Goal: Task Accomplishment & Management: Manage account settings

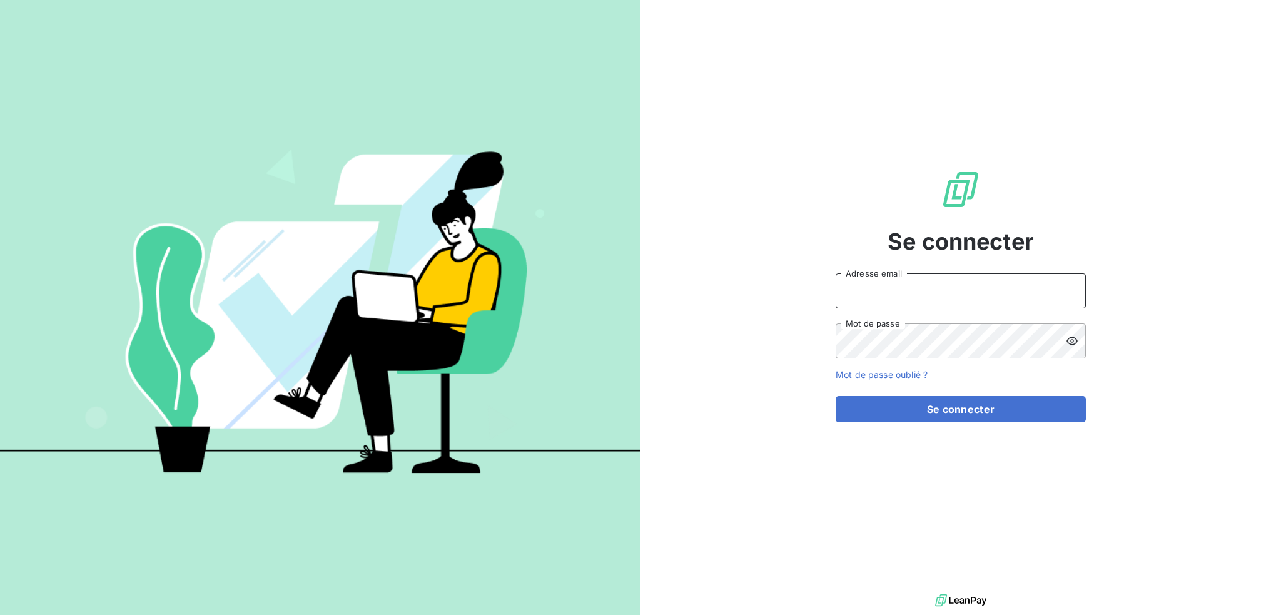
drag, startPoint x: 903, startPoint y: 292, endPoint x: 917, endPoint y: 305, distance: 19.0
click at [903, 292] on input "Adresse email" at bounding box center [961, 290] width 250 height 35
type input "[EMAIL_ADDRESS][DOMAIN_NAME]"
click at [836, 396] on button "Se connecter" at bounding box center [961, 409] width 250 height 26
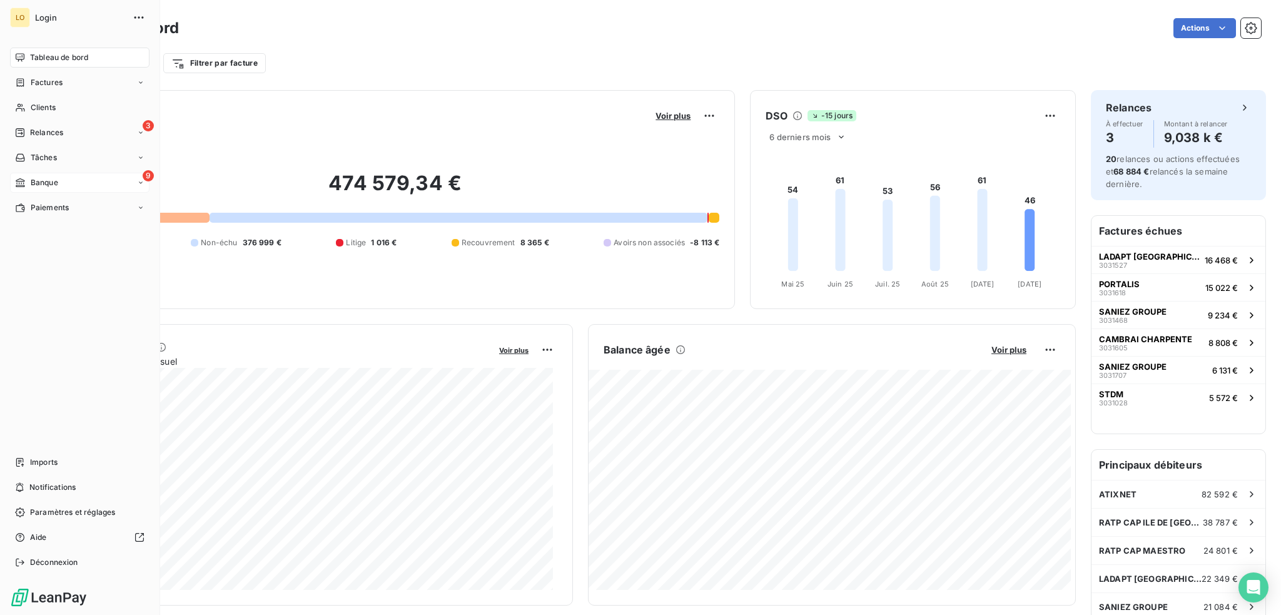
click at [33, 179] on span "Banque" at bounding box center [45, 182] width 28 height 11
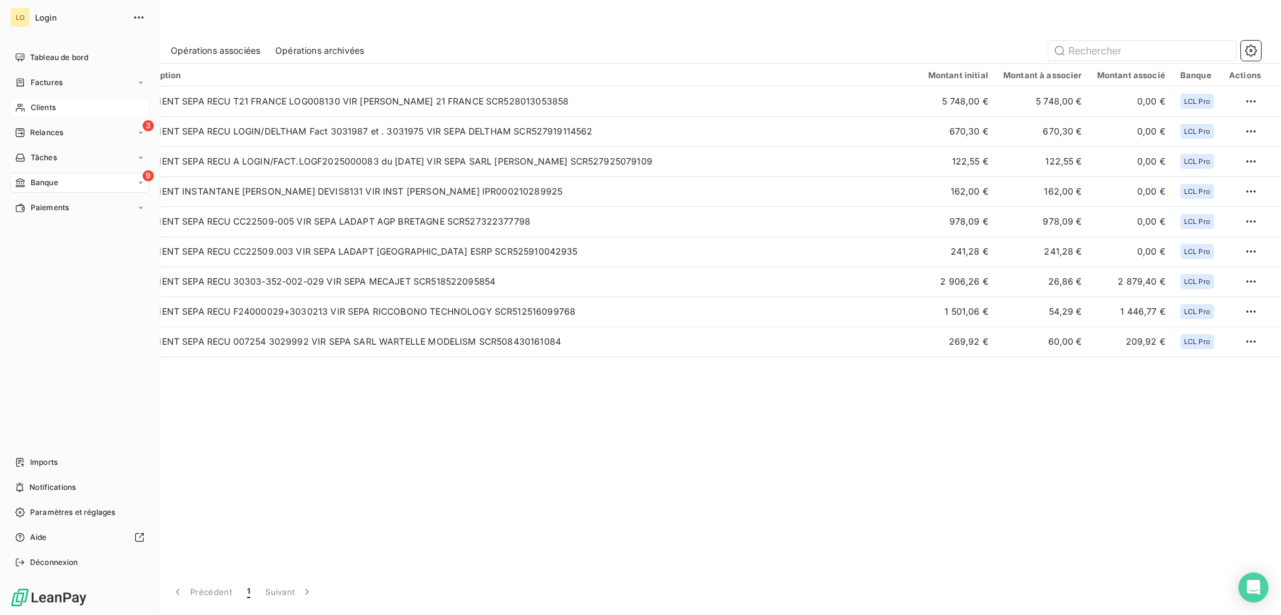
click at [48, 106] on span "Clients" at bounding box center [43, 107] width 25 height 11
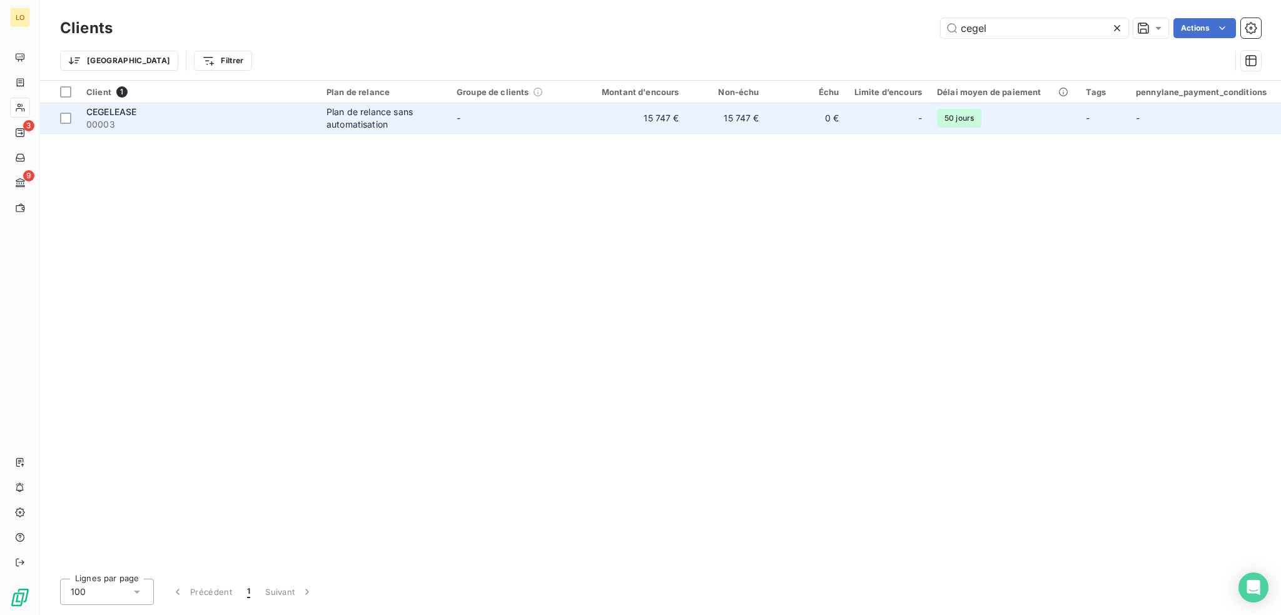
type input "cegel"
click at [185, 117] on div "CEGELEASE" at bounding box center [198, 112] width 225 height 13
click at [213, 125] on span "00003" at bounding box center [198, 124] width 225 height 13
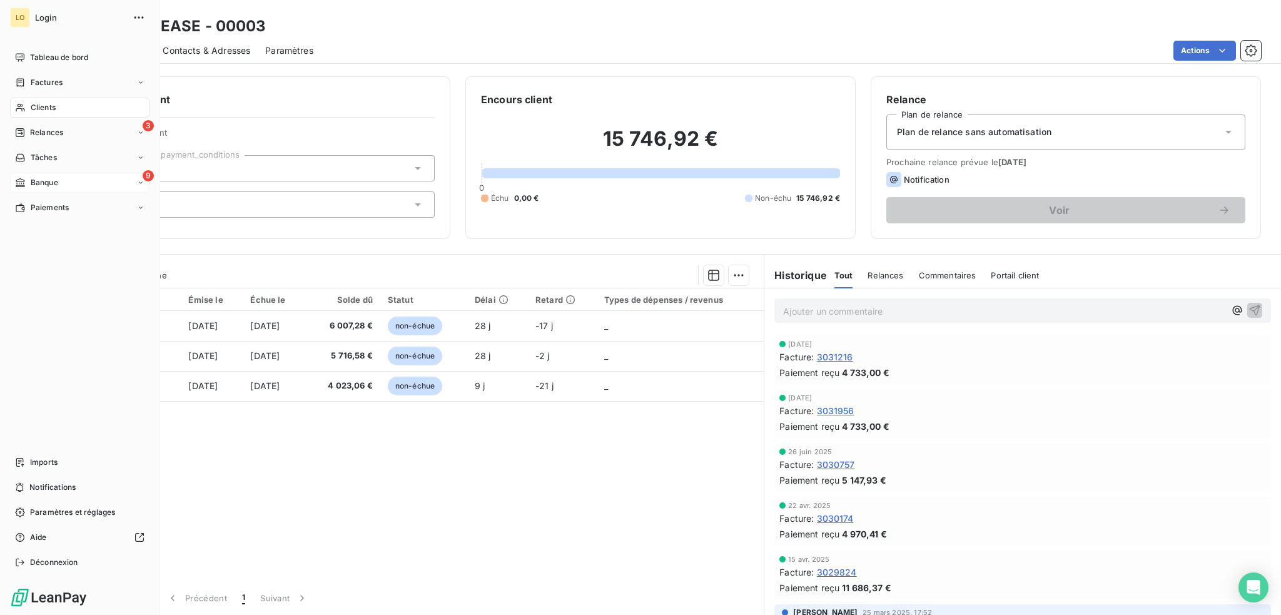
click at [43, 180] on span "Banque" at bounding box center [45, 182] width 28 height 11
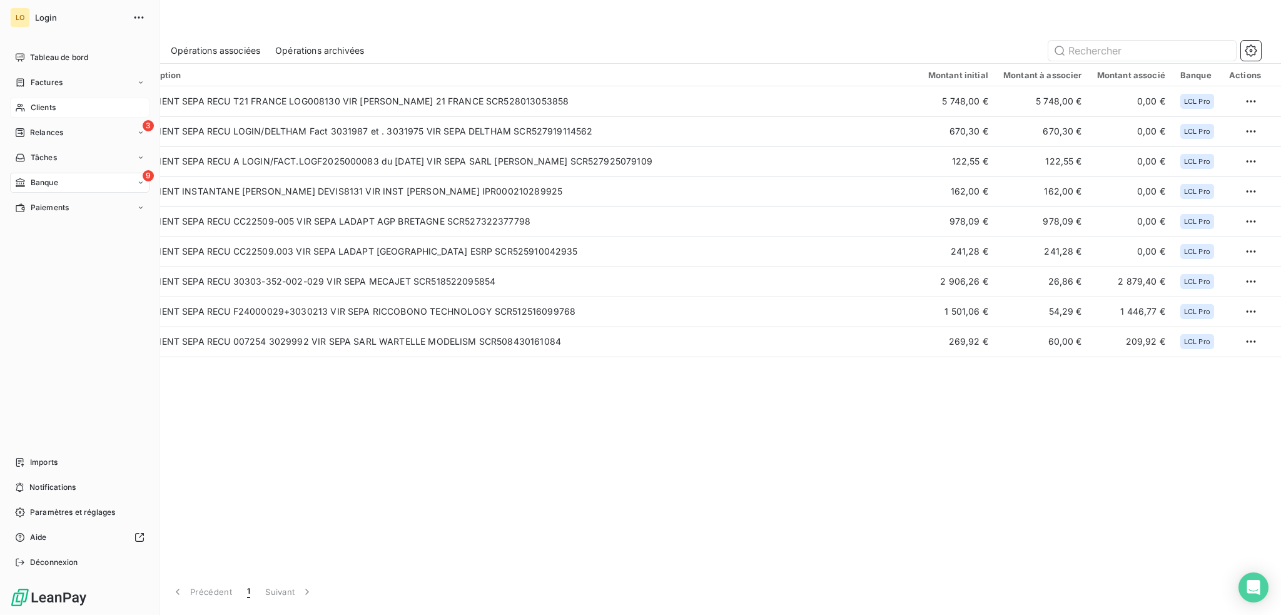
click at [49, 106] on span "Clients" at bounding box center [43, 107] width 25 height 11
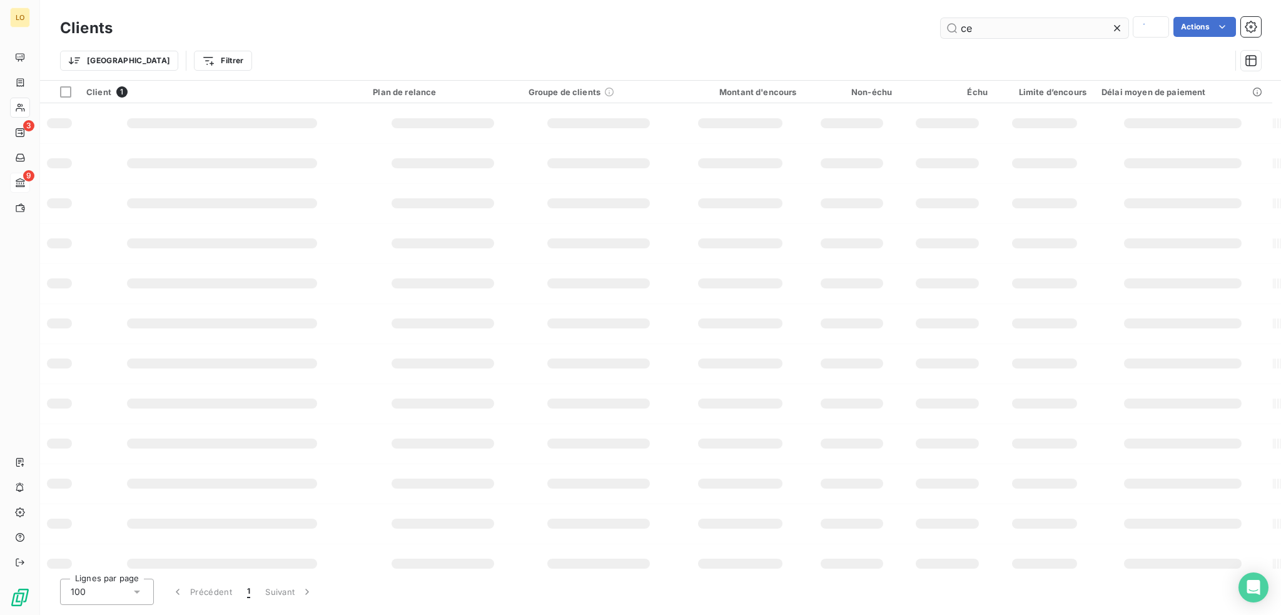
type input "c"
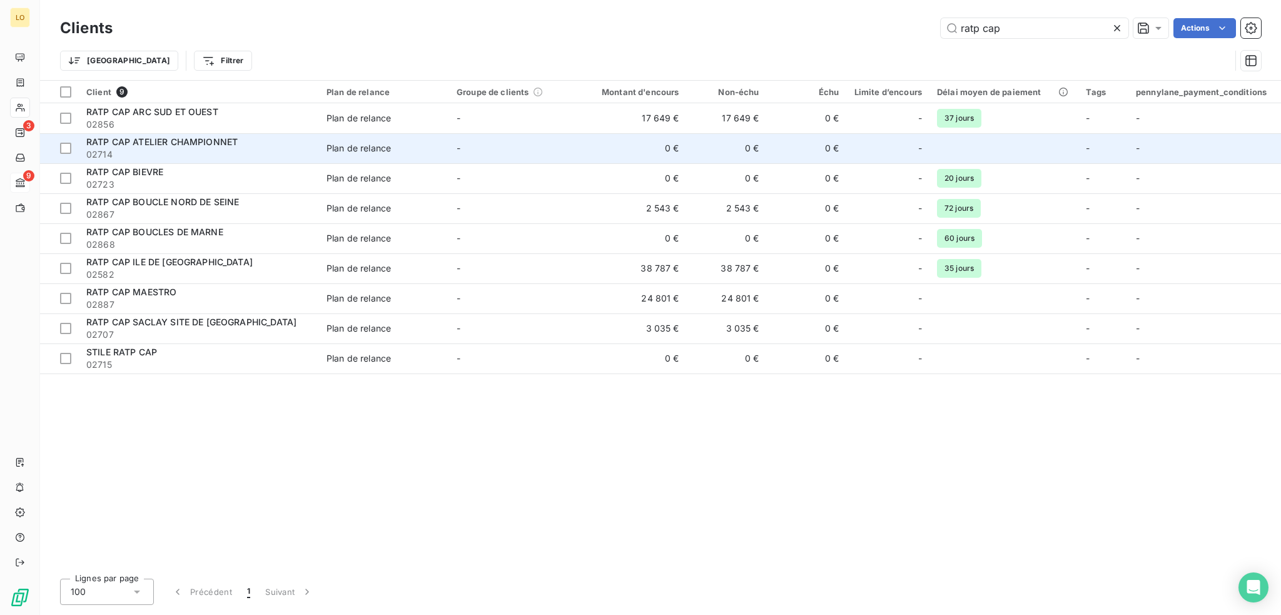
type input "ratp cap"
click at [235, 140] on span "RATP CAP ATELIER CHAMPIONNET" at bounding box center [161, 141] width 151 height 11
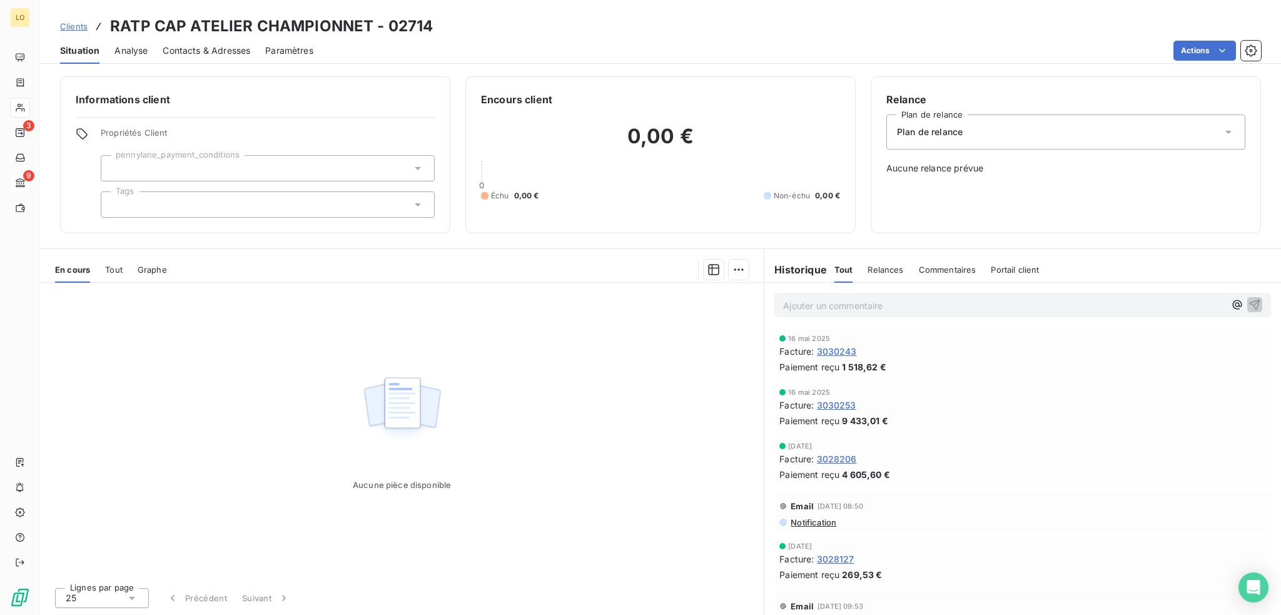
click at [842, 348] on span "3030243" at bounding box center [837, 351] width 40 height 13
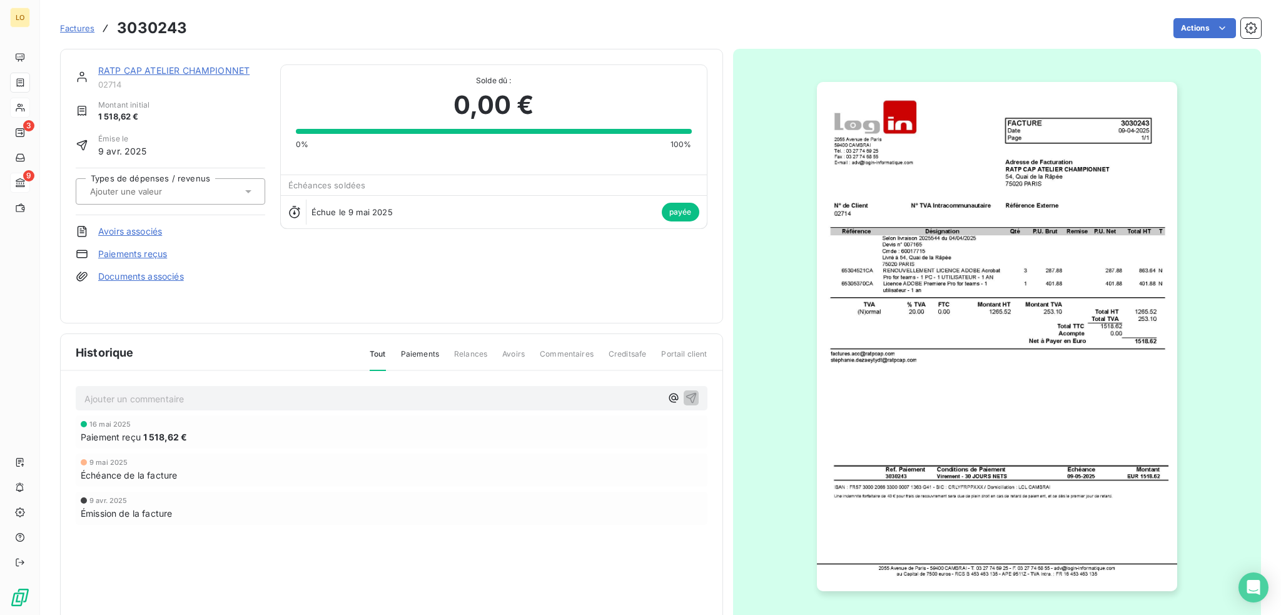
click at [148, 70] on link "RATP CAP ATELIER CHAMPIONNET" at bounding box center [173, 70] width 151 height 11
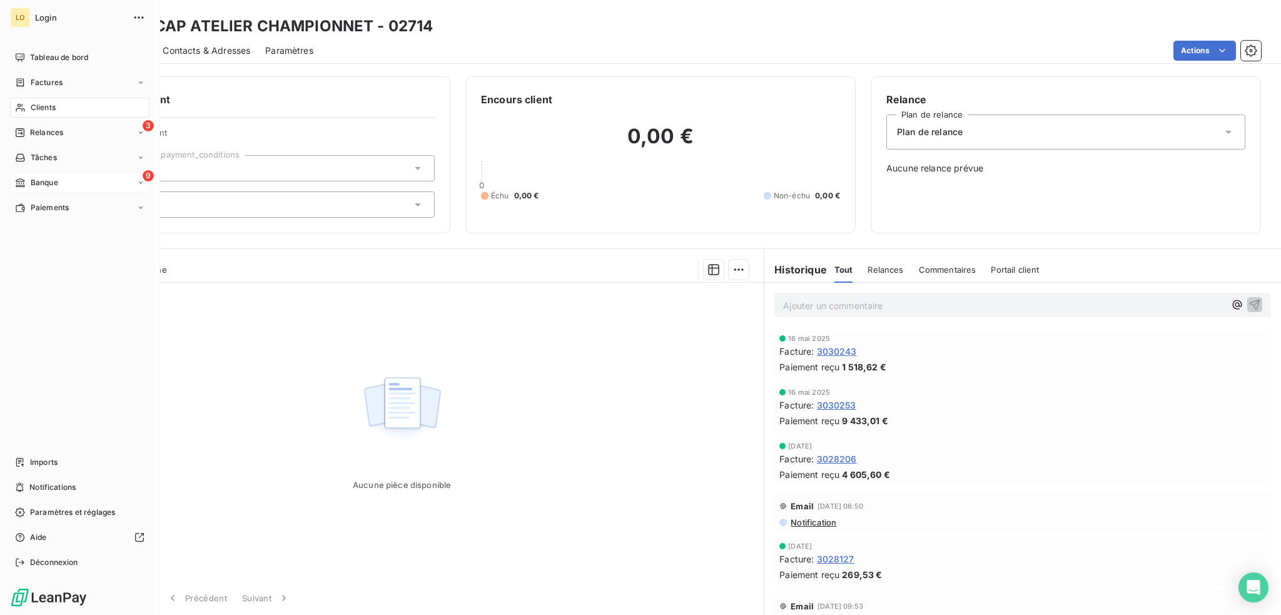
click at [41, 104] on span "Clients" at bounding box center [43, 107] width 25 height 11
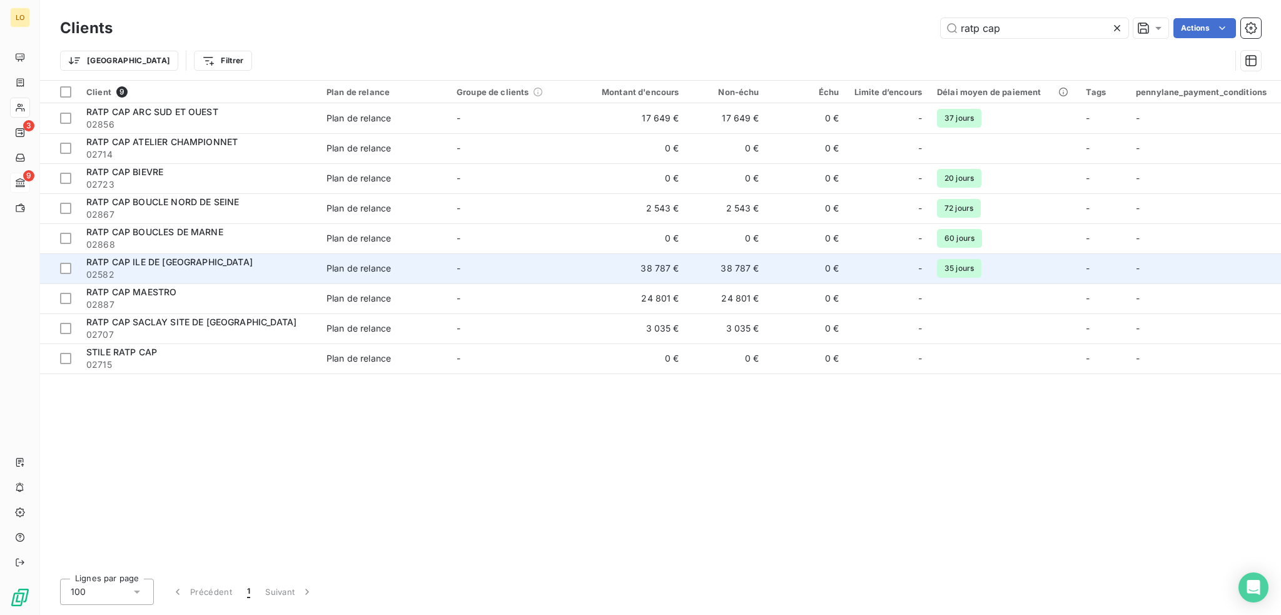
click at [185, 258] on span "RATP CAP ILE DE [GEOGRAPHIC_DATA]" at bounding box center [169, 262] width 166 height 11
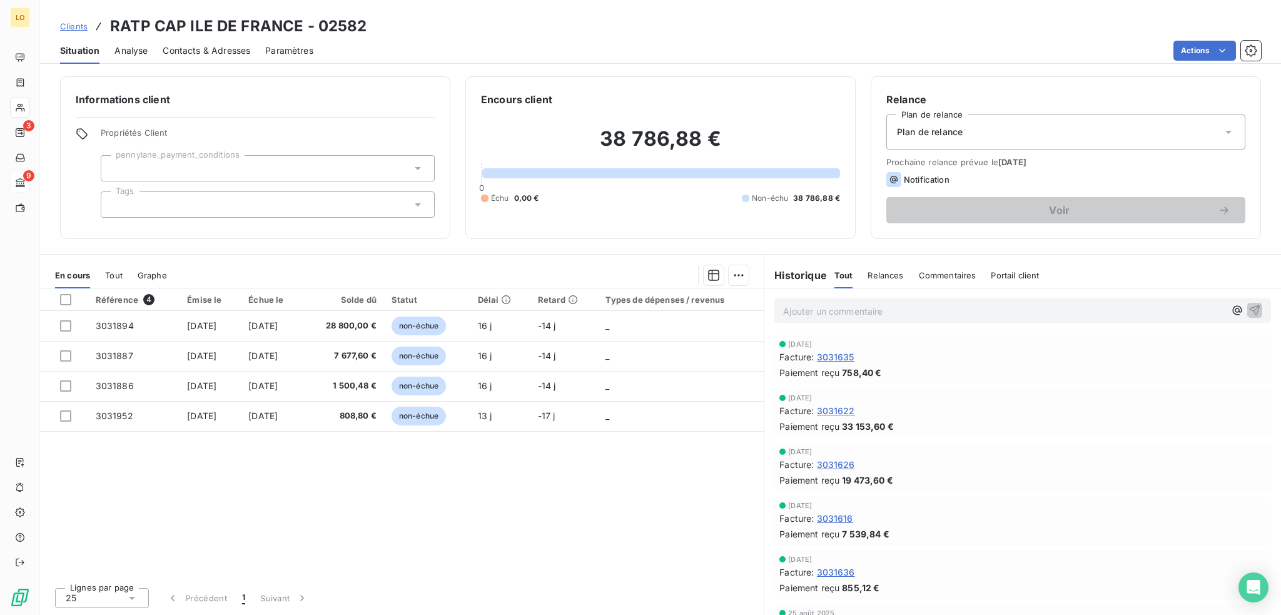
click at [834, 353] on span "3031635" at bounding box center [836, 356] width 38 height 13
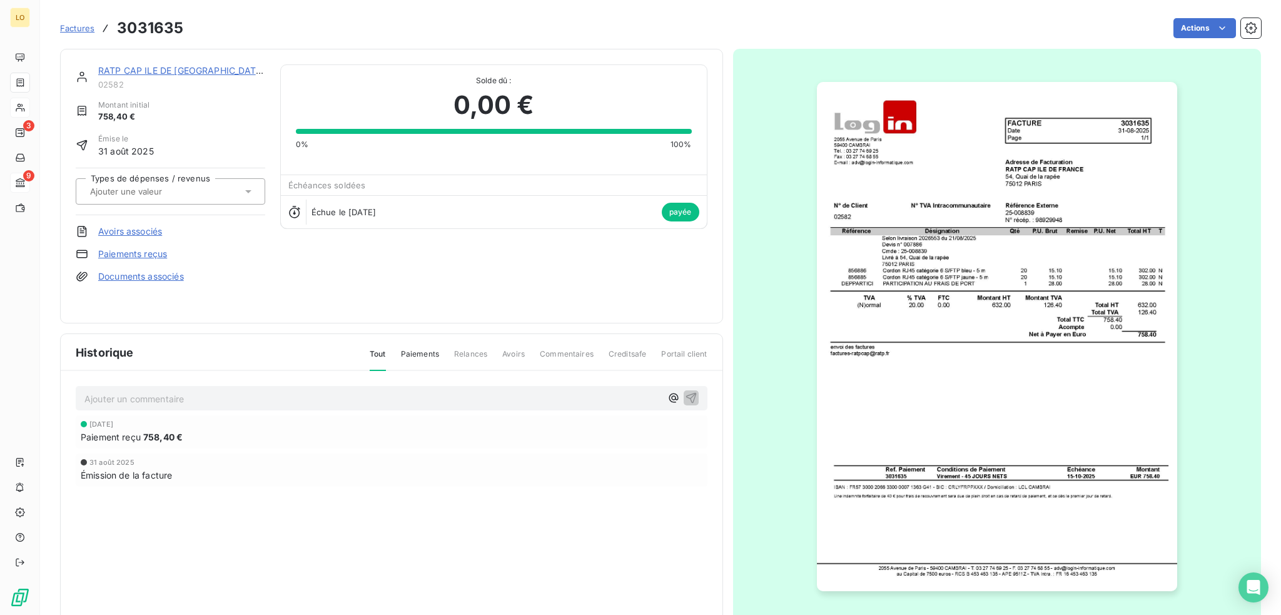
click at [118, 73] on link "RATP CAP ILE DE [GEOGRAPHIC_DATA]" at bounding box center [181, 70] width 167 height 11
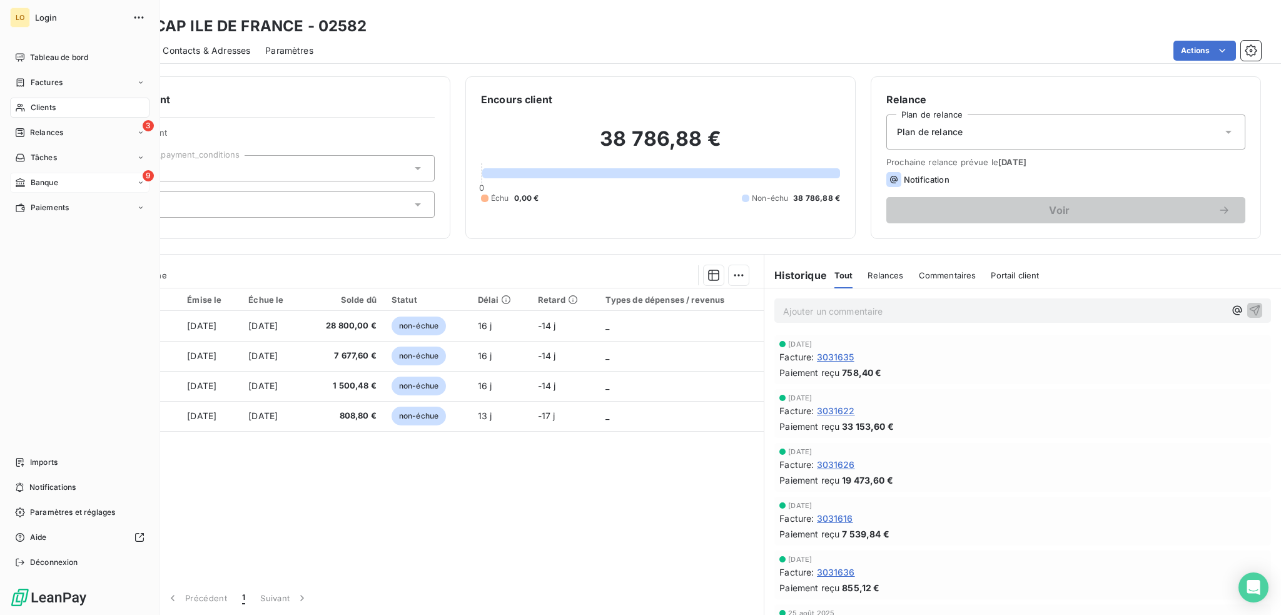
click at [31, 183] on span "Banque" at bounding box center [45, 182] width 28 height 11
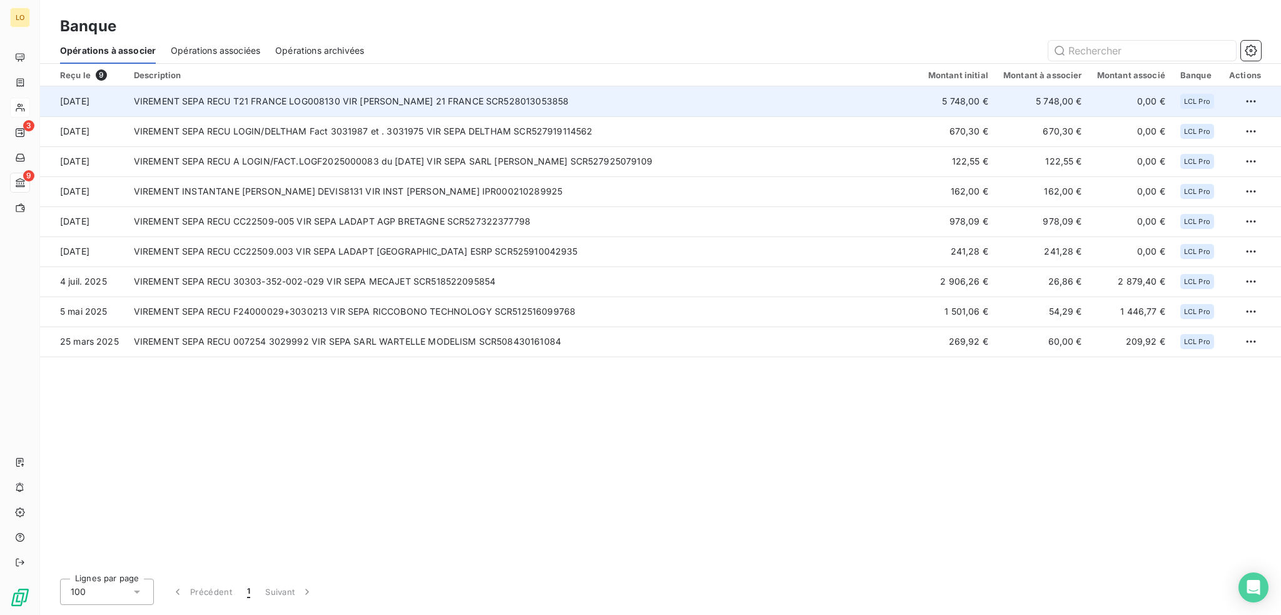
click at [290, 107] on td "VIREMENT SEPA RECU T21 FRANCE LOG008130 VIR [PERSON_NAME] 21 FRANCE SCR52801305…" at bounding box center [523, 101] width 795 height 30
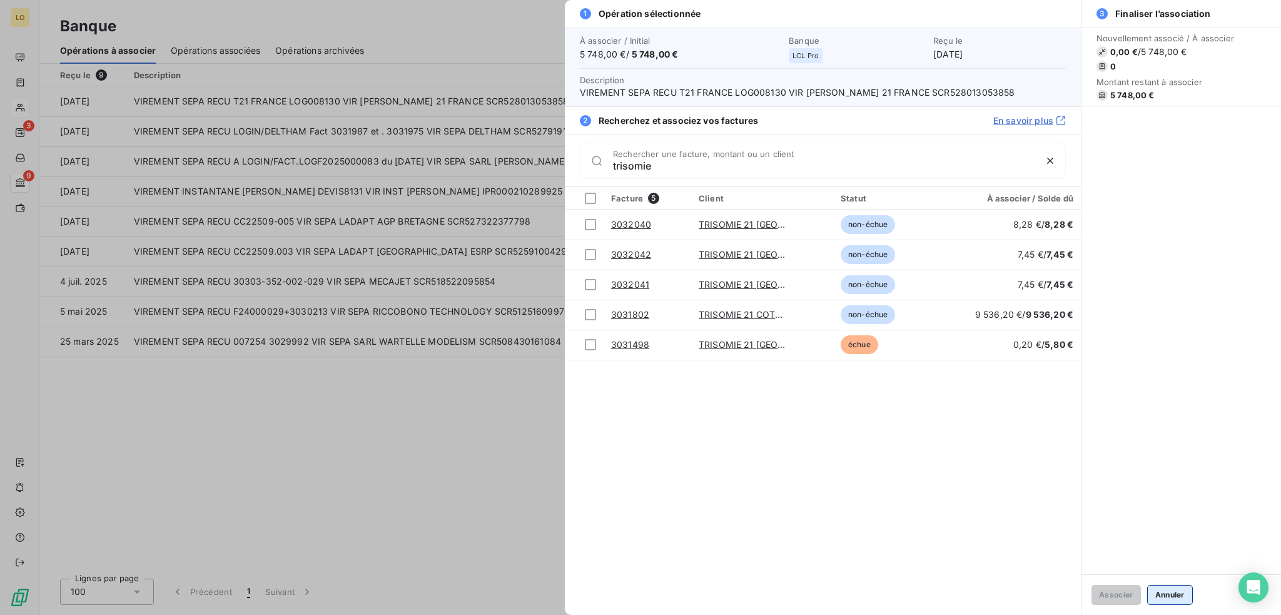
type input "trisomie"
click at [1173, 592] on button "Annuler" at bounding box center [1170, 595] width 46 height 20
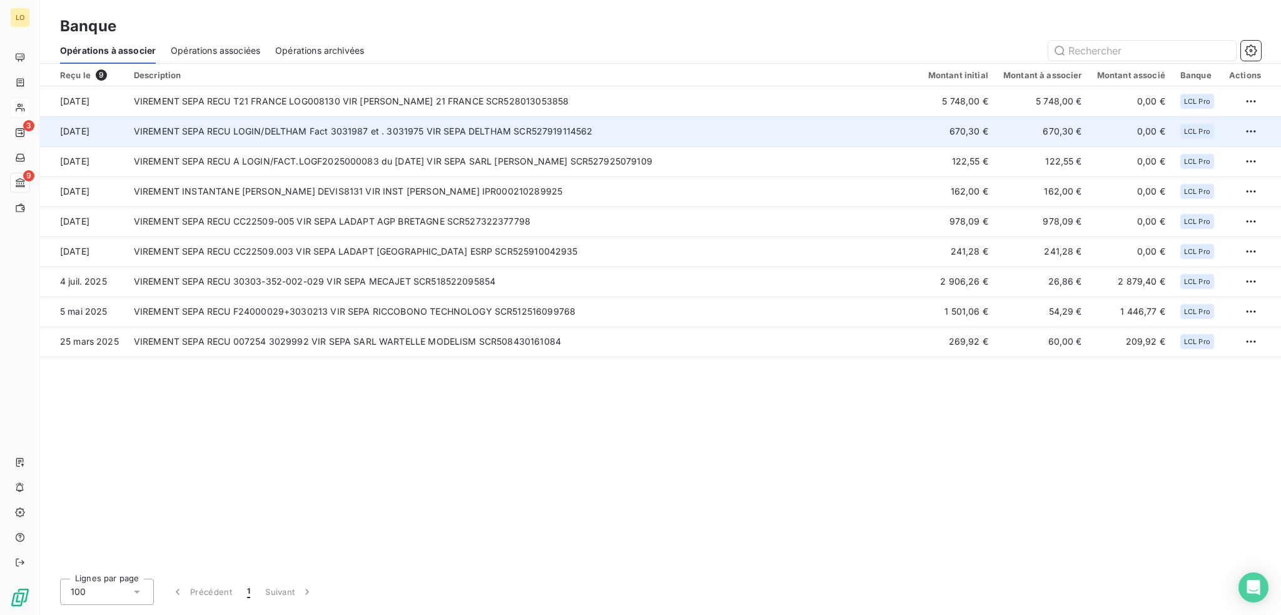
click at [198, 128] on td "VIREMENT SEPA RECU LOGIN/DELTHAM Fact 3031987 et . 3031975 VIR SEPA DELTHAM SCR…" at bounding box center [523, 131] width 795 height 30
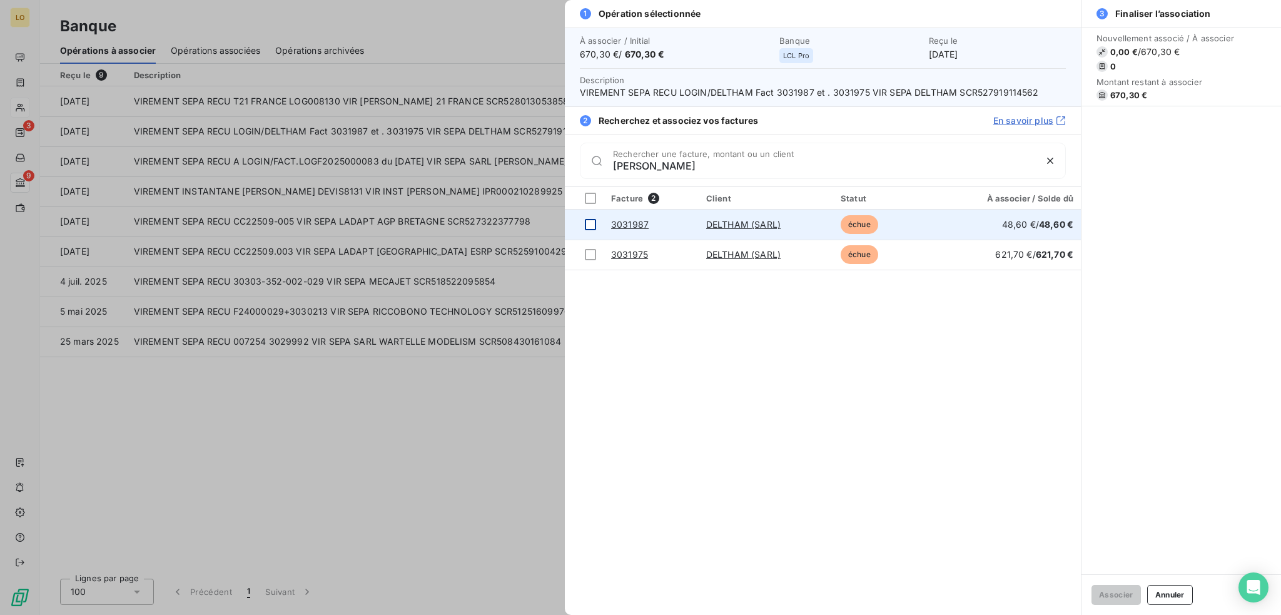
type input "[PERSON_NAME]"
click at [589, 225] on div at bounding box center [590, 224] width 11 height 11
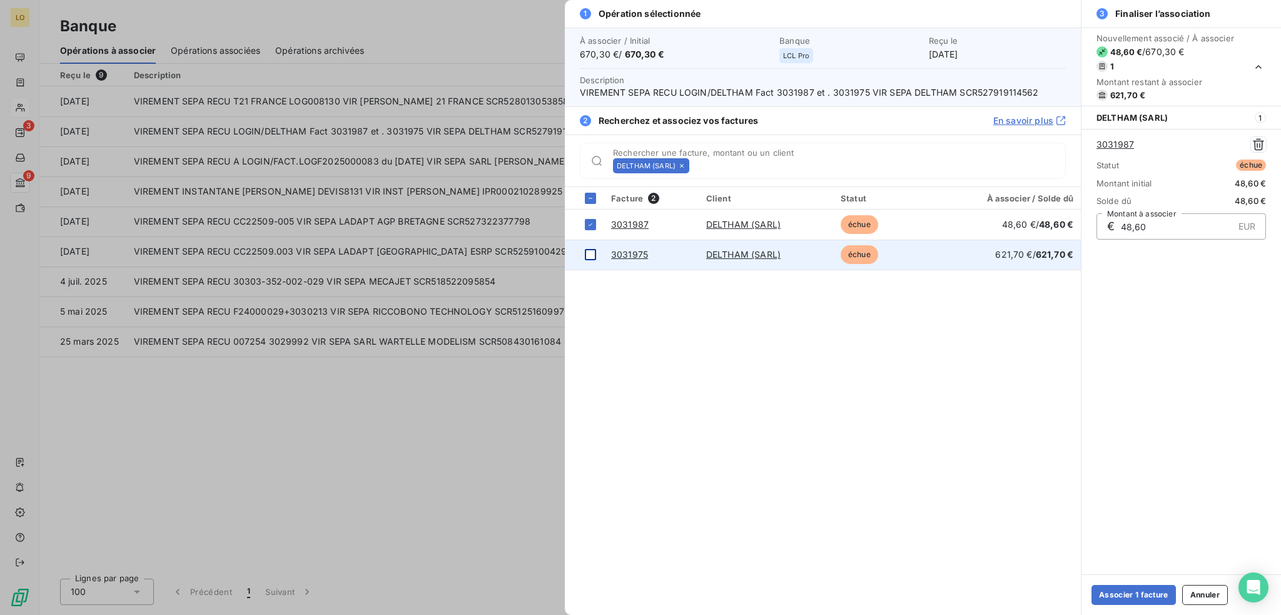
click at [586, 255] on div at bounding box center [590, 254] width 11 height 11
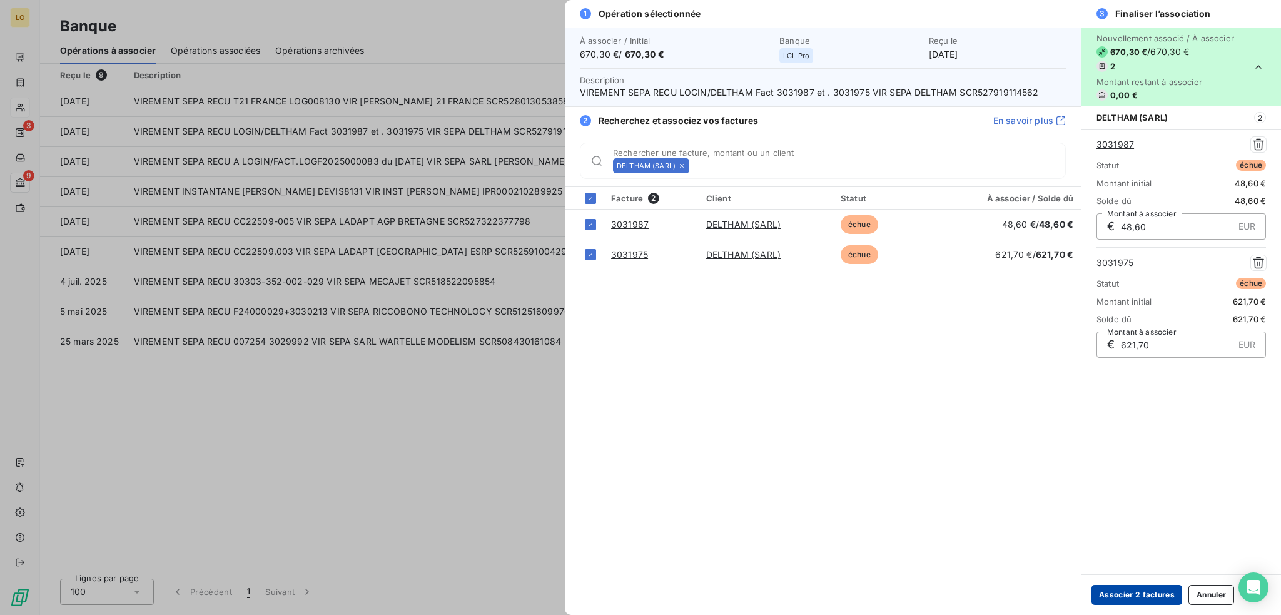
click at [1151, 600] on button "Associer 2 factures" at bounding box center [1137, 595] width 91 height 20
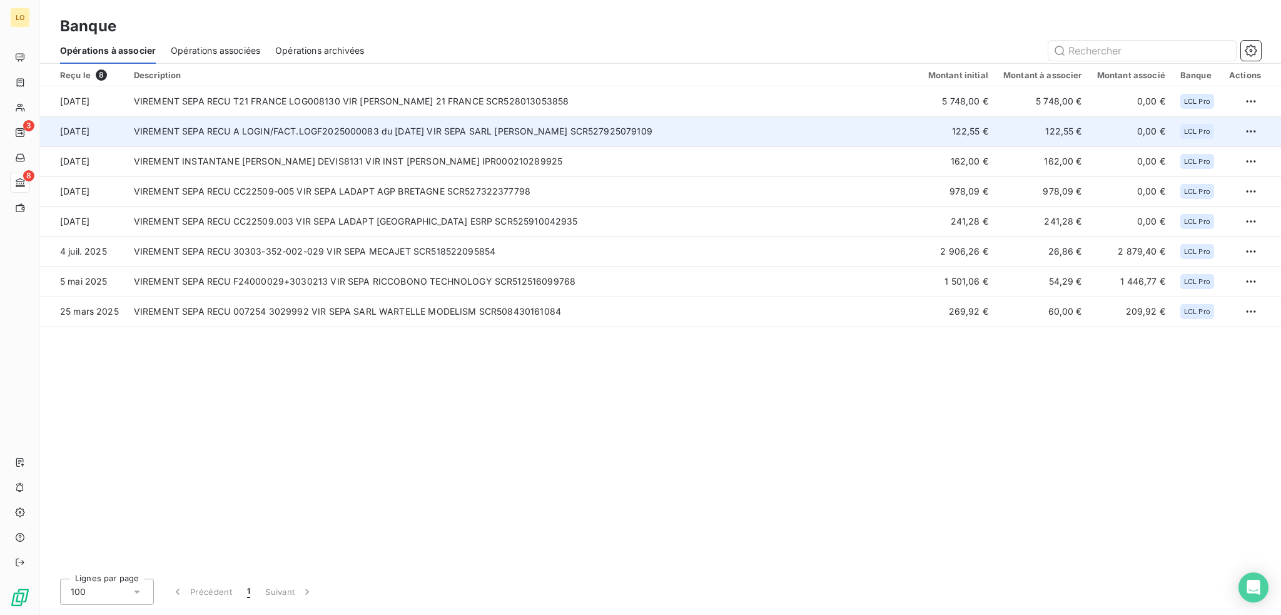
click at [424, 125] on td "VIREMENT SEPA RECU A LOGIN/FACT.LOGF2025000083 du [DATE] VIR SEPA SARL [PERSON_…" at bounding box center [523, 131] width 795 height 30
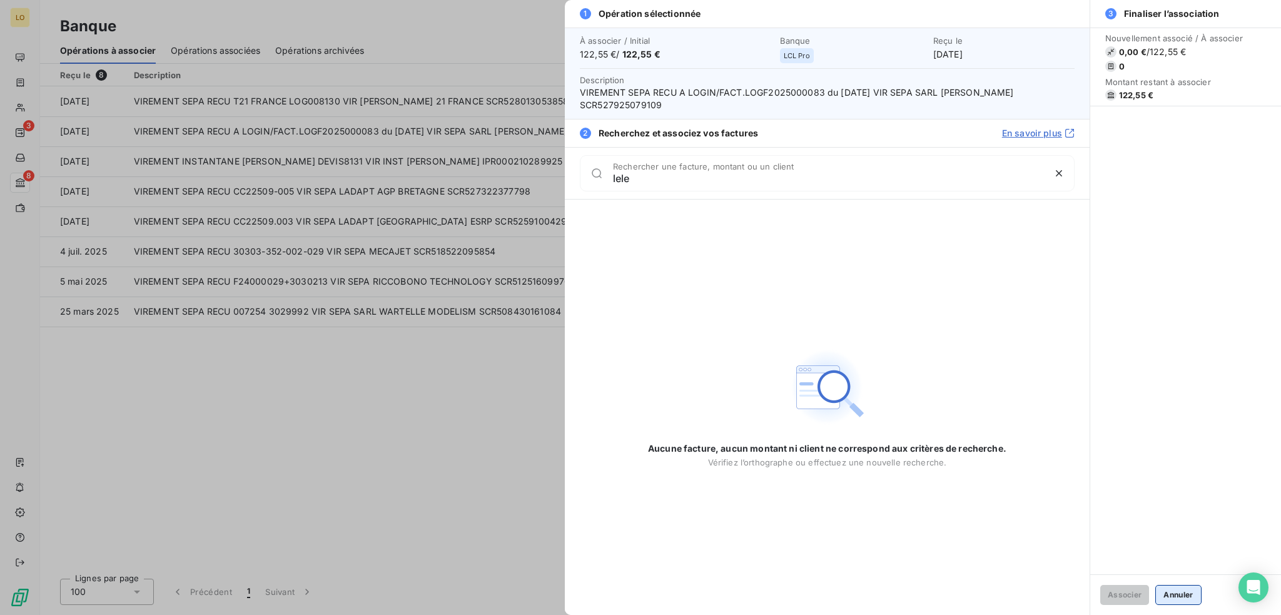
type input "lele"
click at [1185, 596] on button "Annuler" at bounding box center [1179, 595] width 46 height 20
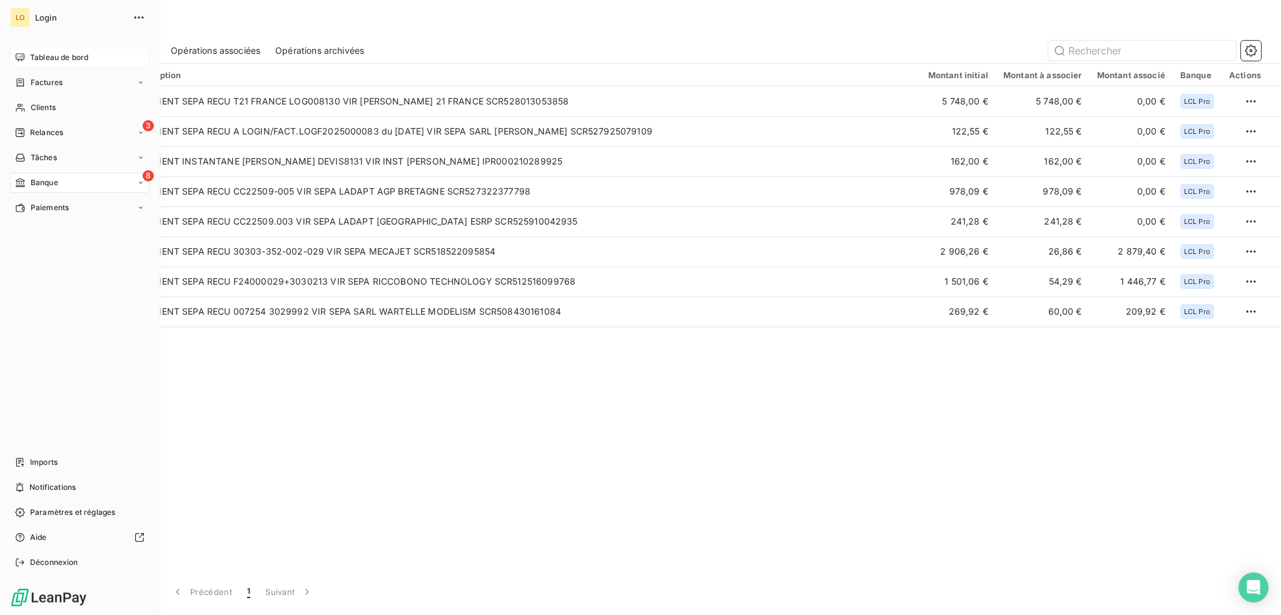
click at [49, 57] on span "Tableau de bord" at bounding box center [59, 57] width 58 height 11
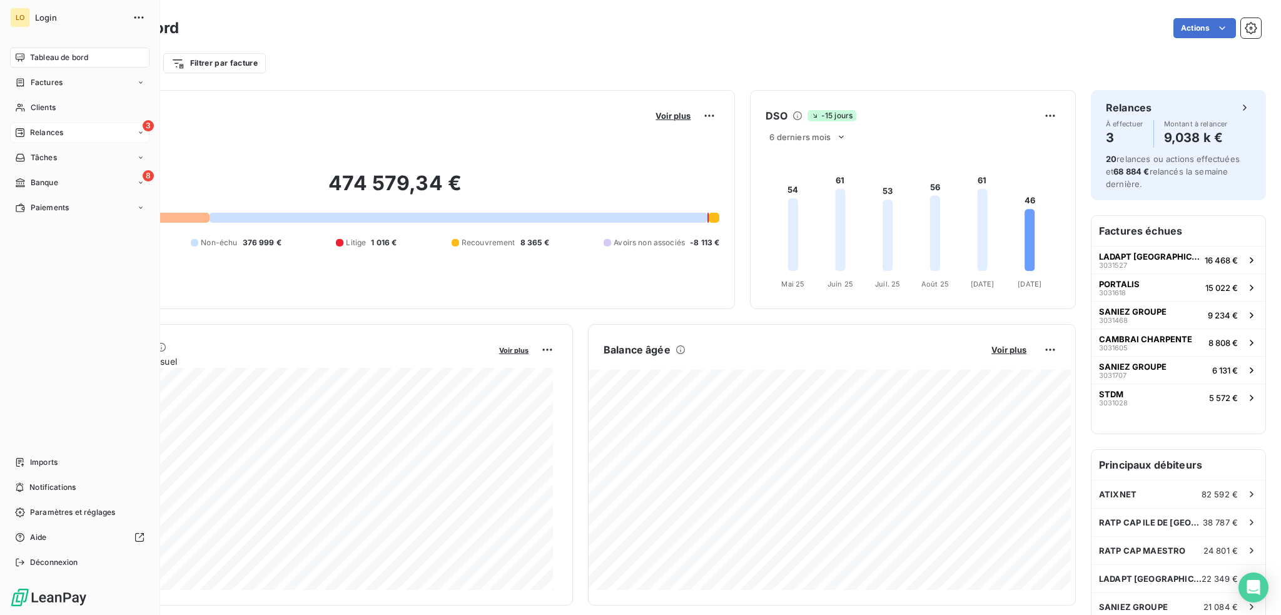
click at [37, 130] on span "Relances" at bounding box center [46, 132] width 33 height 11
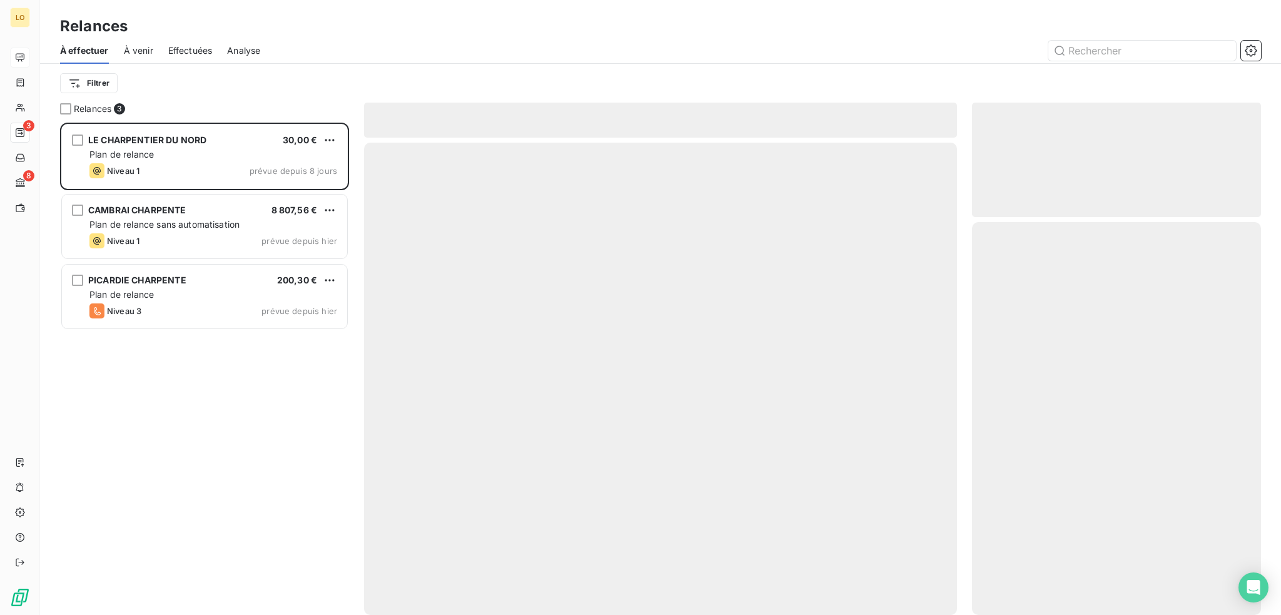
scroll to position [483, 279]
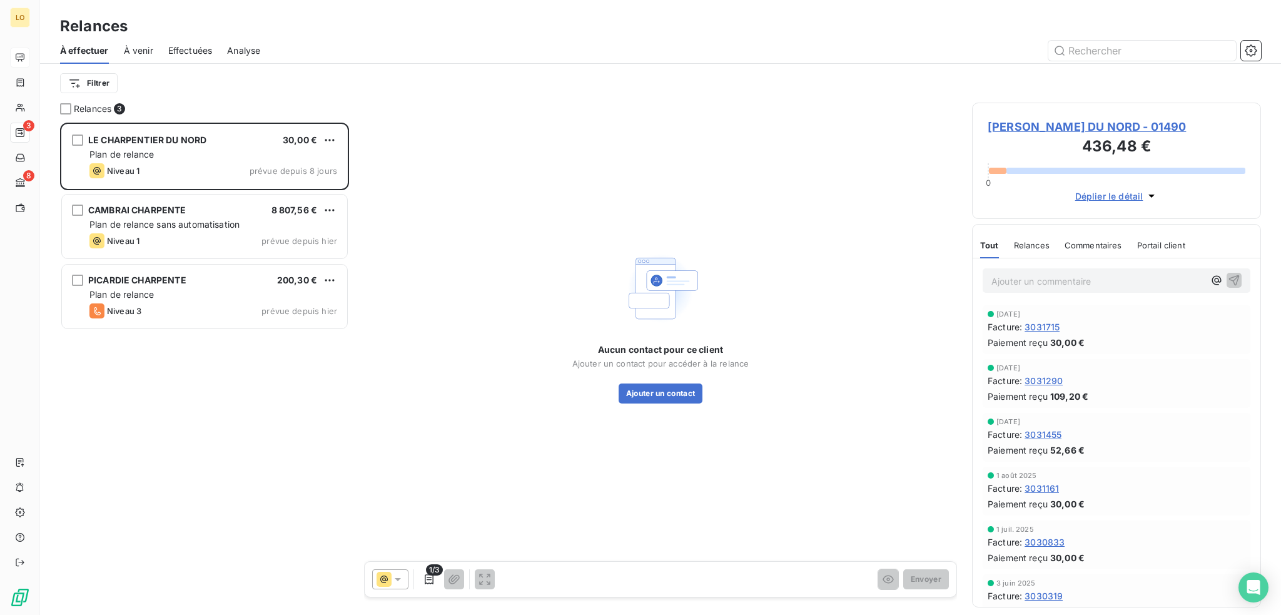
click at [1070, 124] on span "LE CHARPENTIER DU NORD - 01490" at bounding box center [1117, 126] width 258 height 17
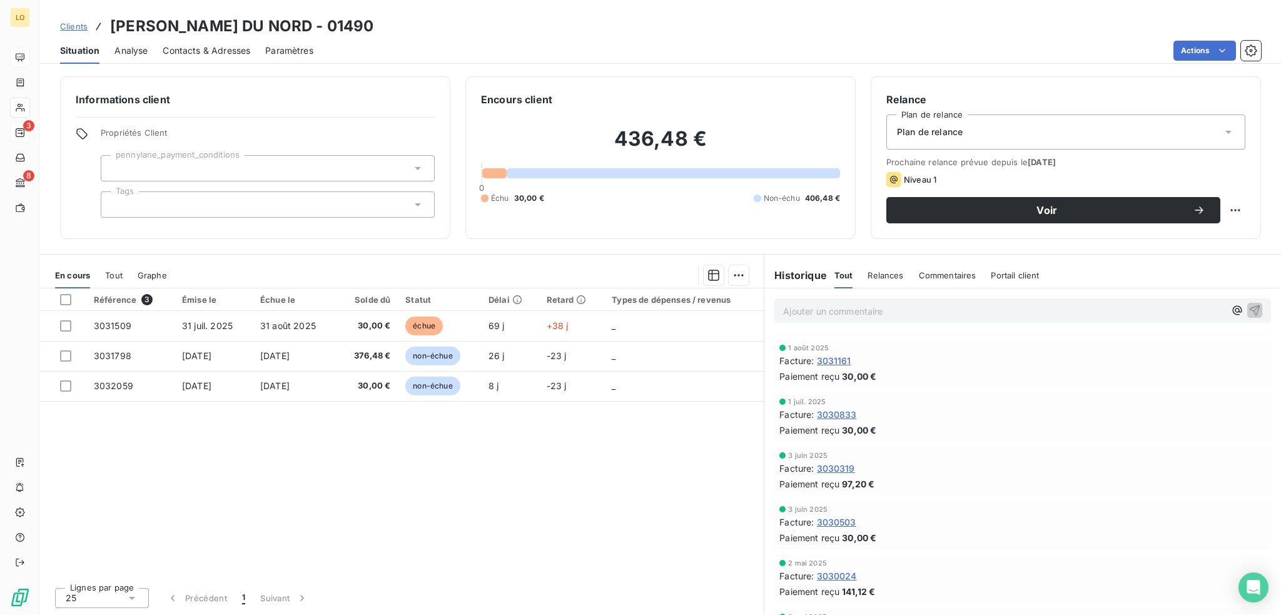
scroll to position [188, 0]
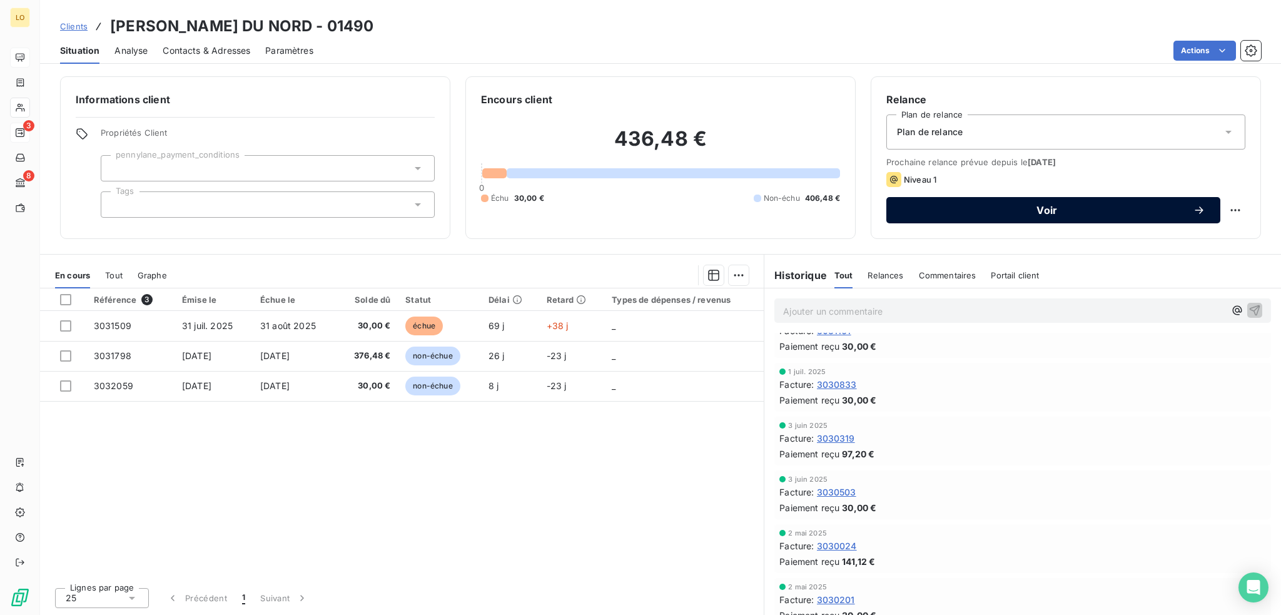
click at [985, 217] on button "Voir" at bounding box center [1054, 210] width 334 height 26
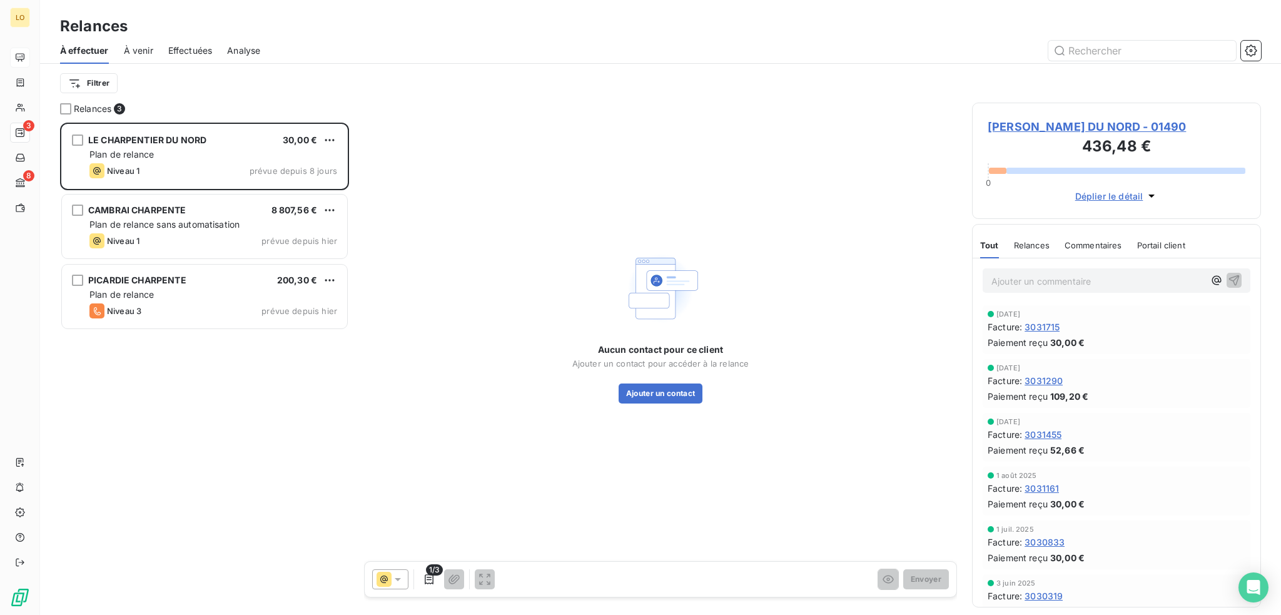
scroll to position [483, 279]
click at [402, 579] on icon at bounding box center [398, 579] width 13 height 13
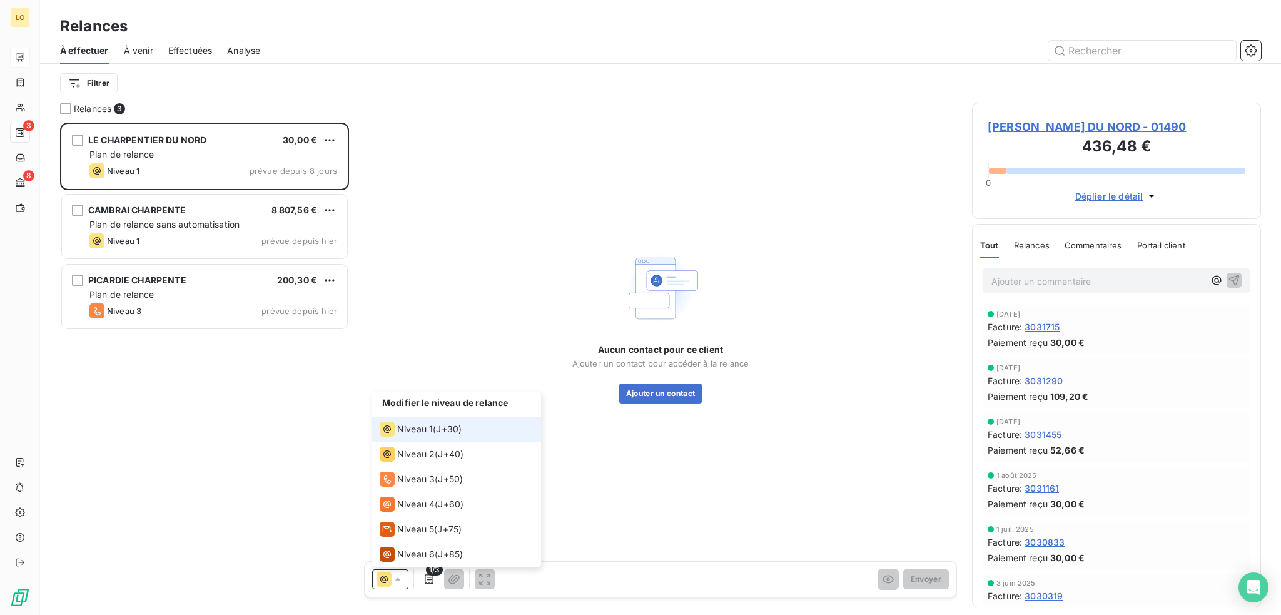
click at [420, 428] on span "Niveau 1" at bounding box center [415, 429] width 36 height 13
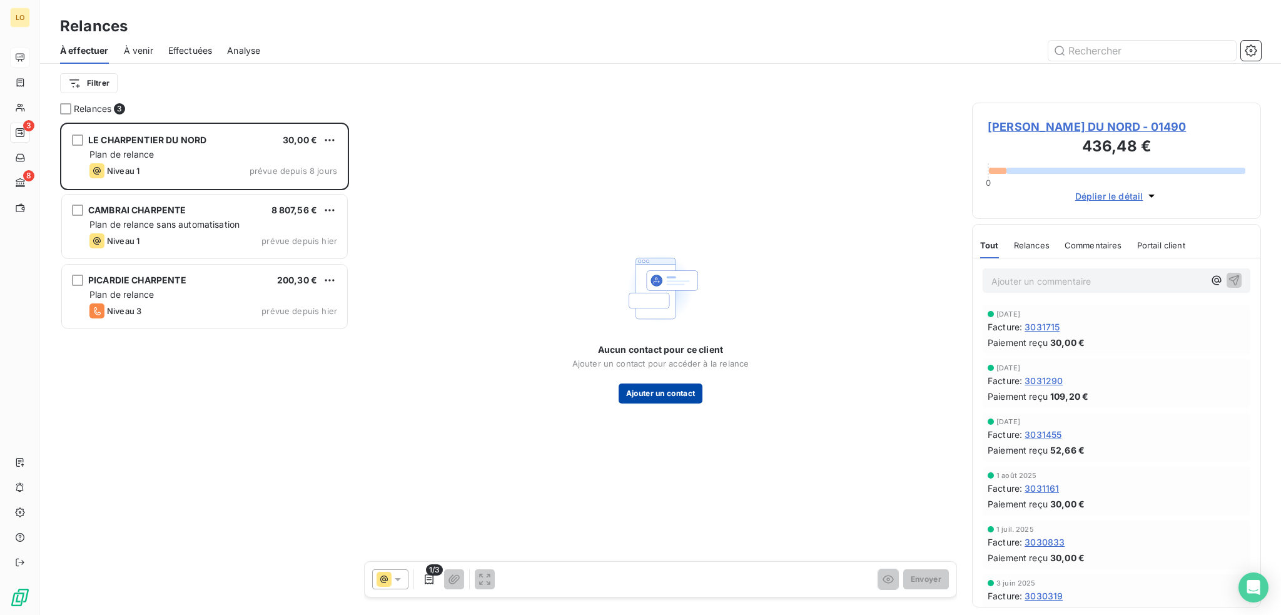
click at [663, 394] on button "Ajouter un contact" at bounding box center [661, 394] width 84 height 20
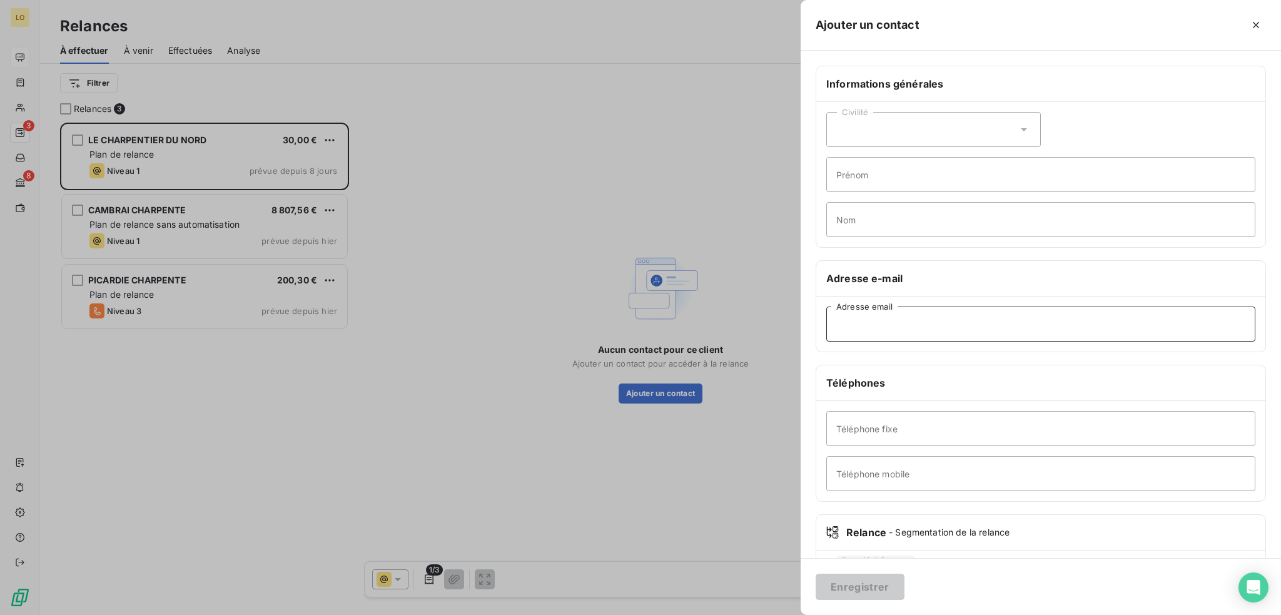
click at [907, 322] on input "Adresse email" at bounding box center [1040, 324] width 429 height 35
paste input "lecharpentierdunord@orange.fr"
type input "lecharpentierdunord@orange.fr"
click at [1021, 128] on icon at bounding box center [1024, 129] width 6 height 3
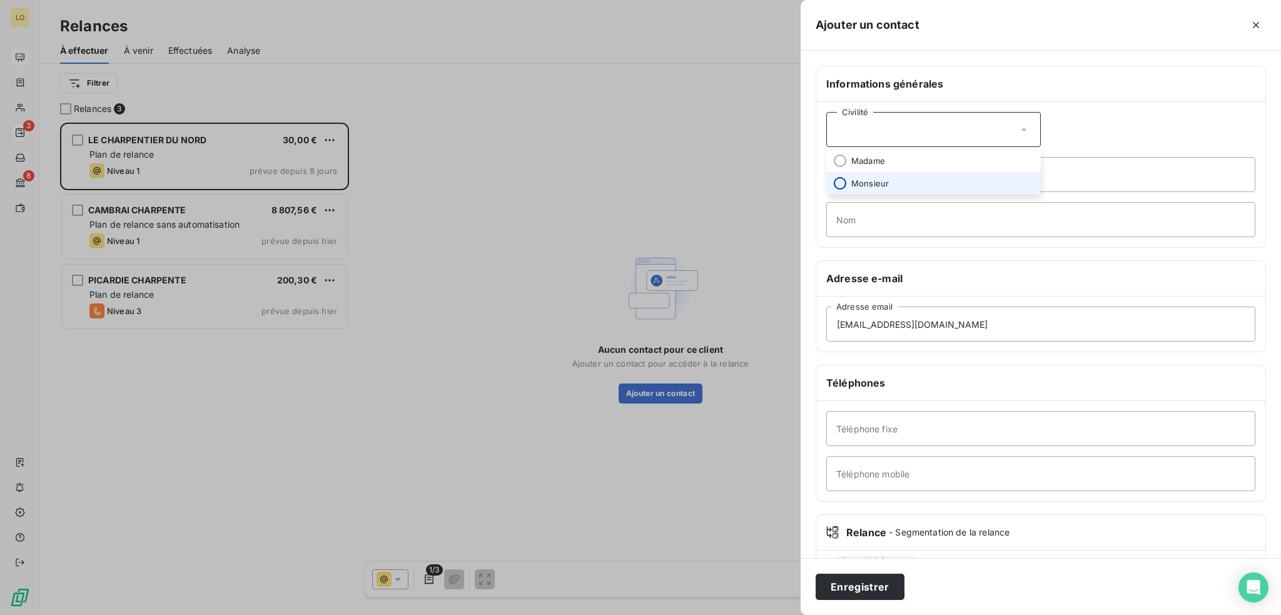
click at [836, 183] on input "radio" at bounding box center [840, 183] width 13 height 13
click at [836, 184] on input "Prénom" at bounding box center [1040, 174] width 429 height 35
type input "Hamel"
click at [890, 432] on input "Téléphone fixe" at bounding box center [1040, 428] width 429 height 35
paste input "03 27 70 48 45"
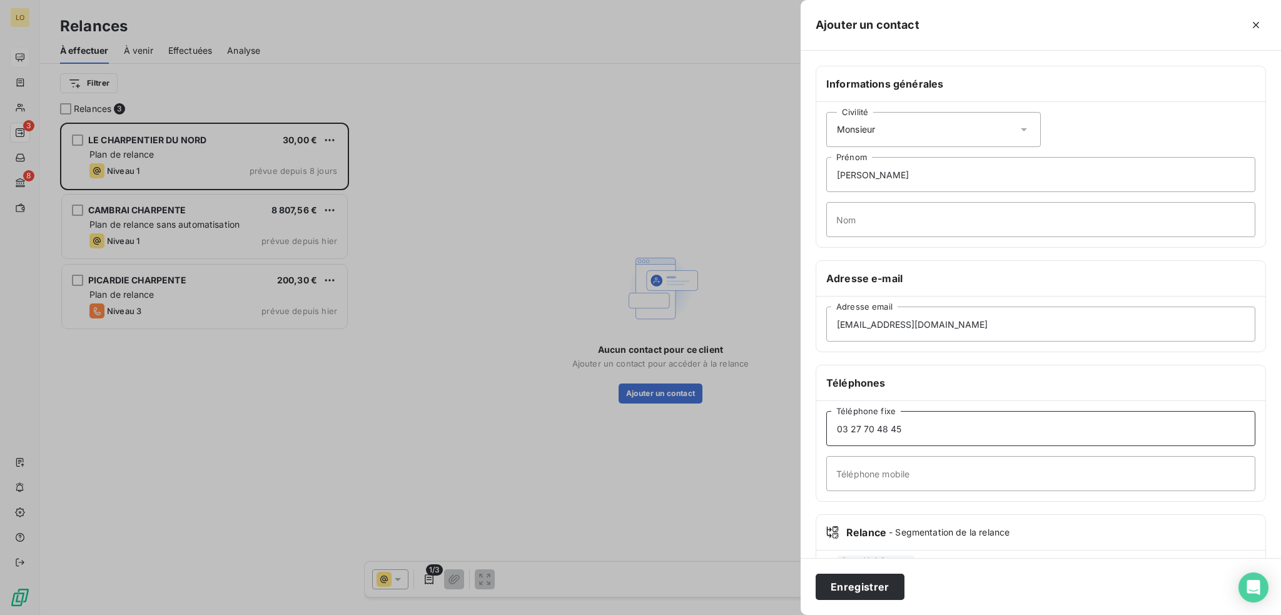
type input "03 27 70 48 45"
click at [860, 474] on input "Téléphone mobile" at bounding box center [1040, 473] width 429 height 35
paste input "06 26 28 20 91"
type input "06 26 28 20 91"
click at [866, 582] on button "Enregistrer" at bounding box center [860, 587] width 89 height 26
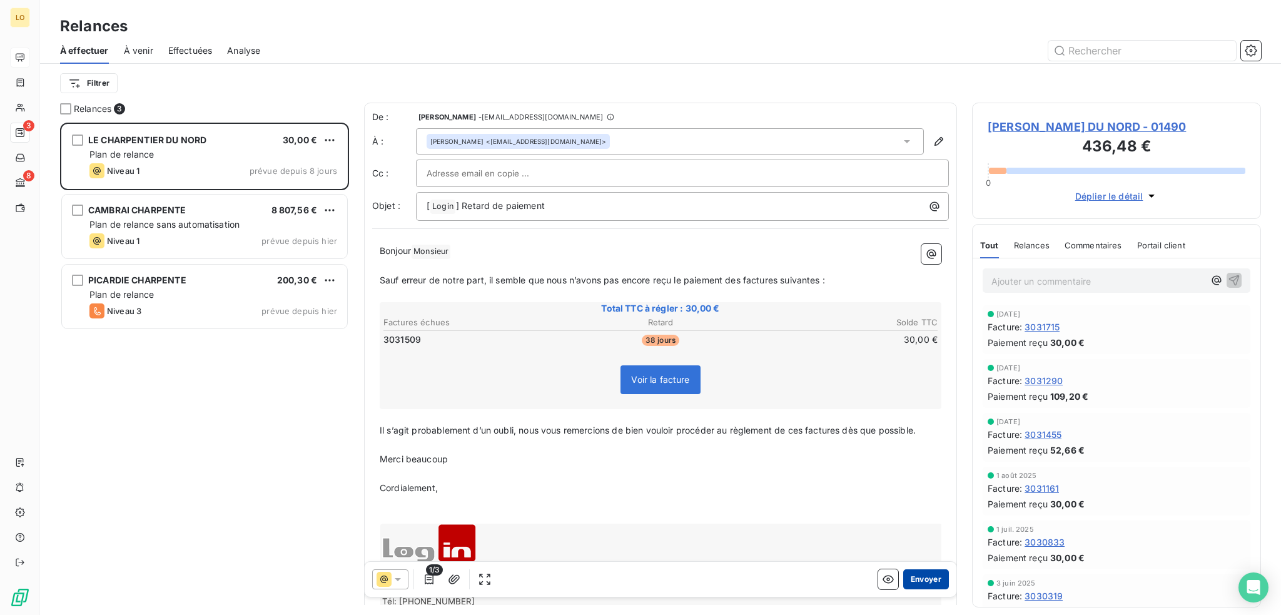
click at [918, 576] on button "Envoyer" at bounding box center [926, 579] width 46 height 20
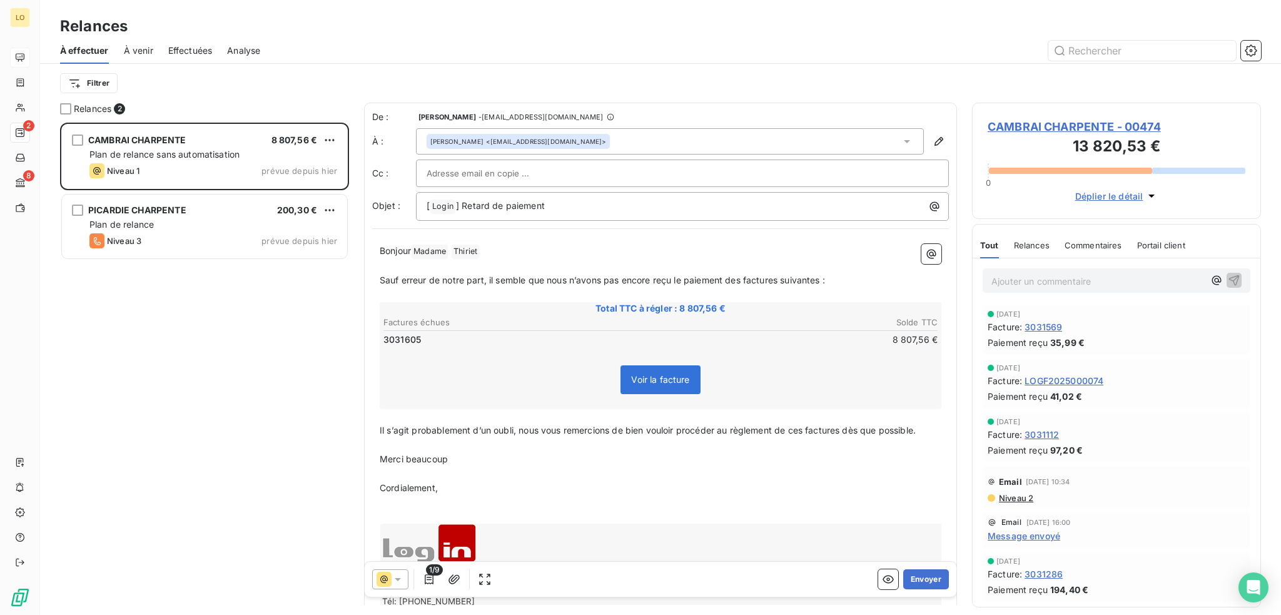
click at [1037, 125] on span "CAMBRAI CHARPENTE - 00474" at bounding box center [1117, 126] width 258 height 17
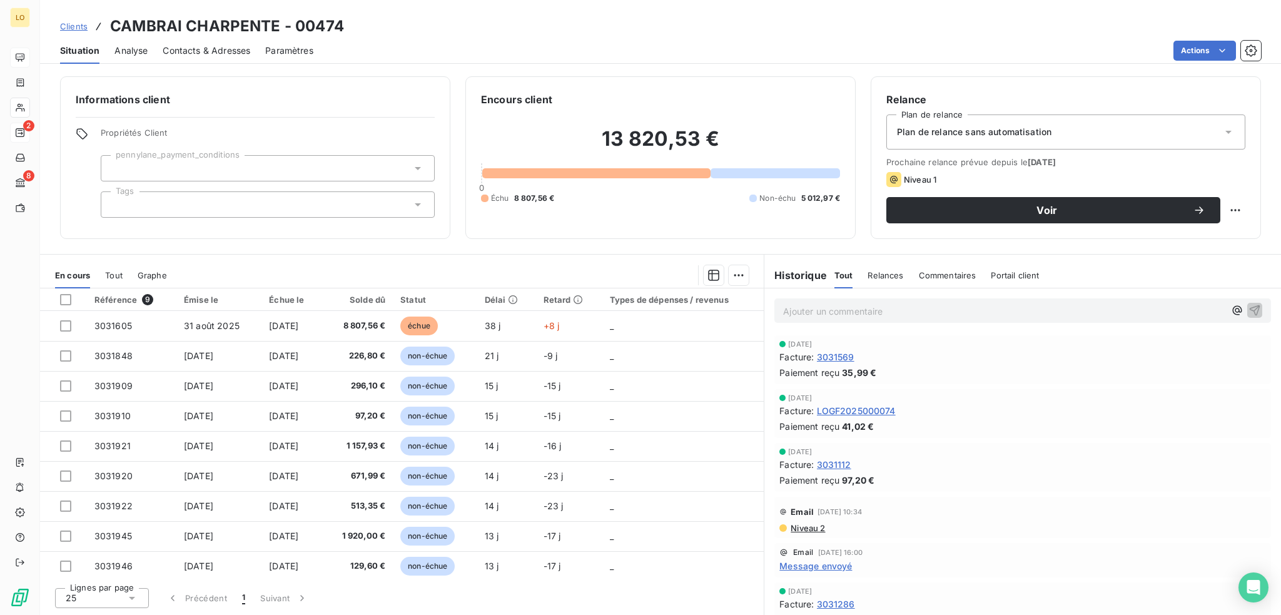
click at [808, 525] on span "Niveau 2" at bounding box center [808, 528] width 36 height 10
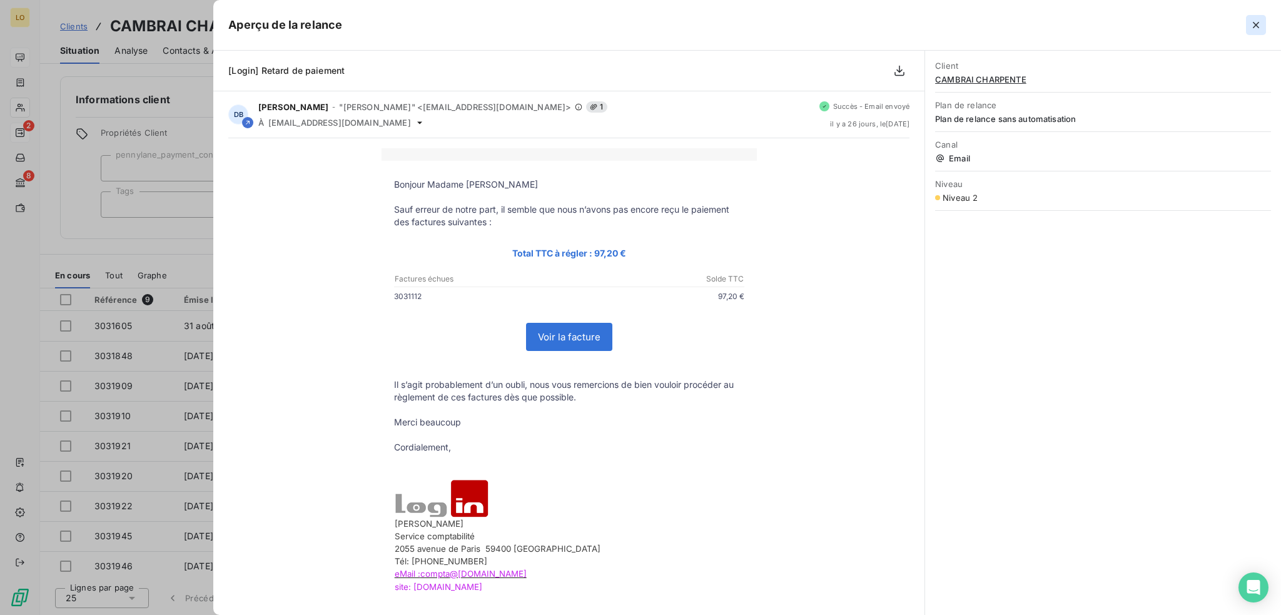
click at [1252, 28] on icon "button" at bounding box center [1256, 25] width 13 height 13
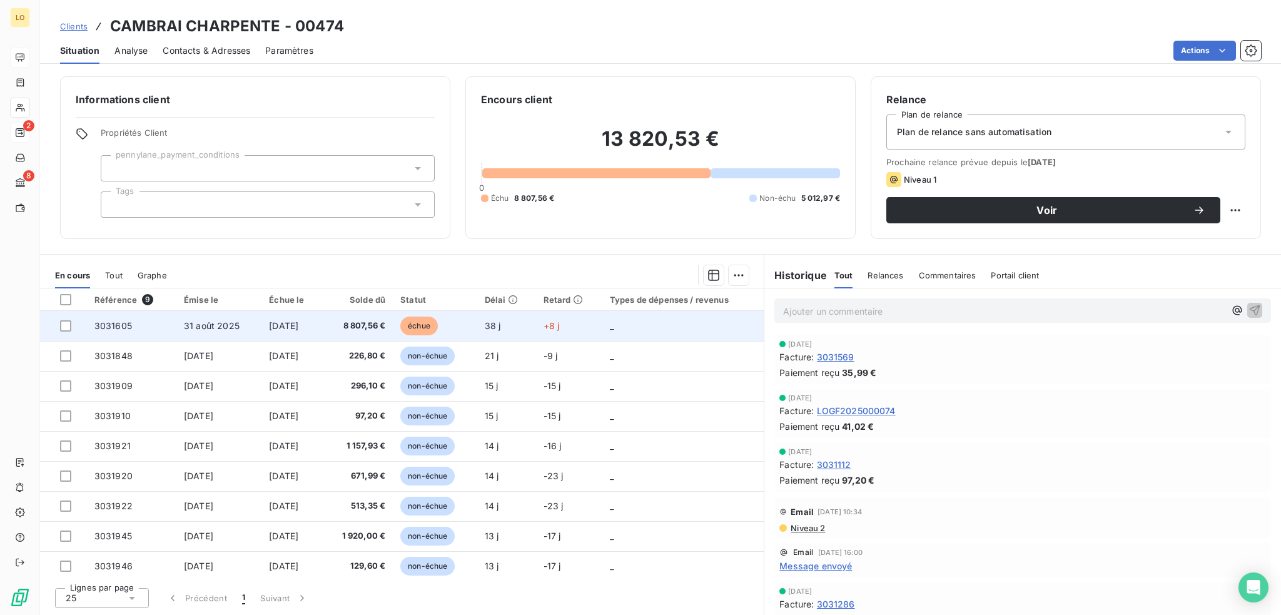
click at [429, 325] on span "échue" at bounding box center [419, 326] width 38 height 19
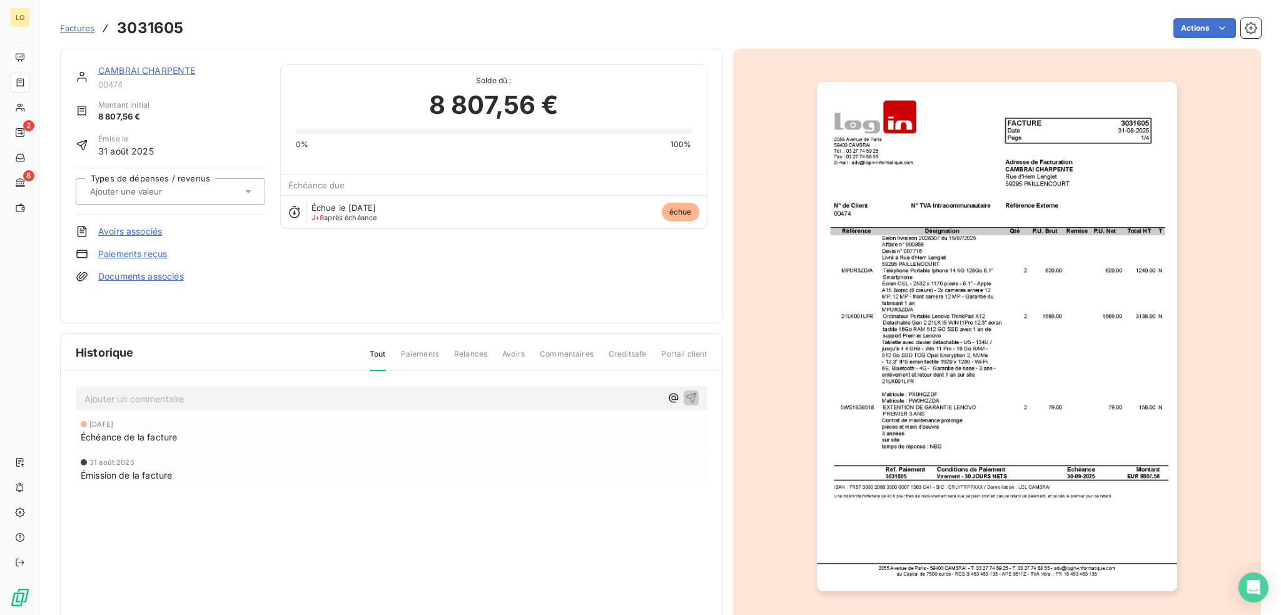
click at [148, 69] on link "CAMBRAI CHARPENTE" at bounding box center [147, 70] width 98 height 11
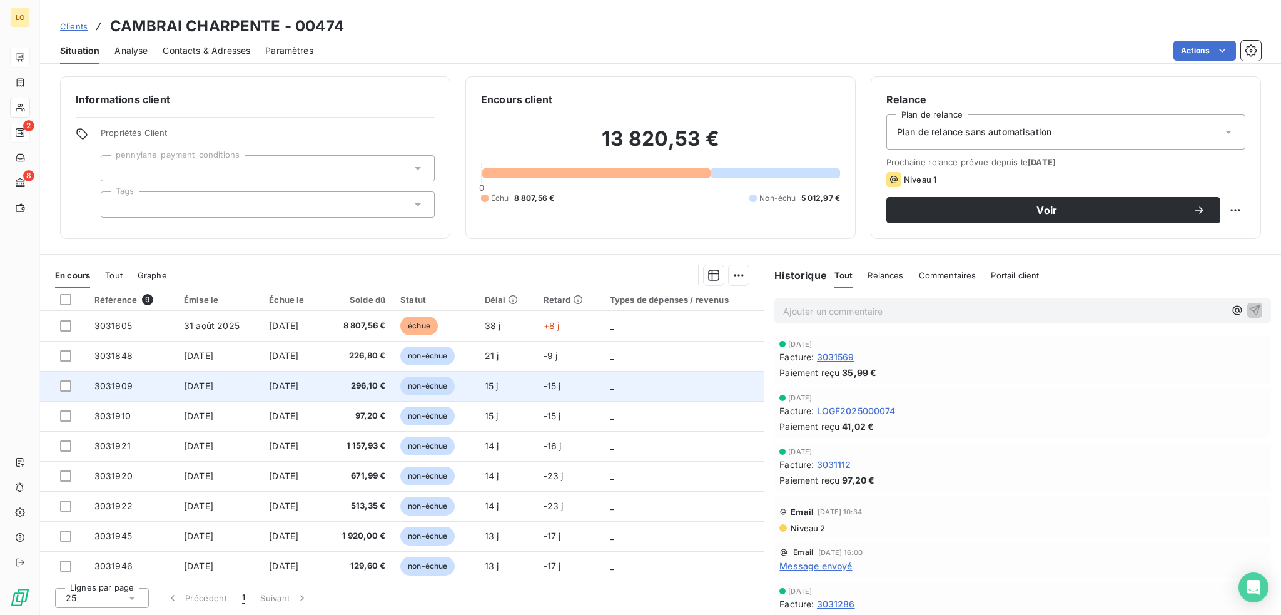
scroll to position [3, 0]
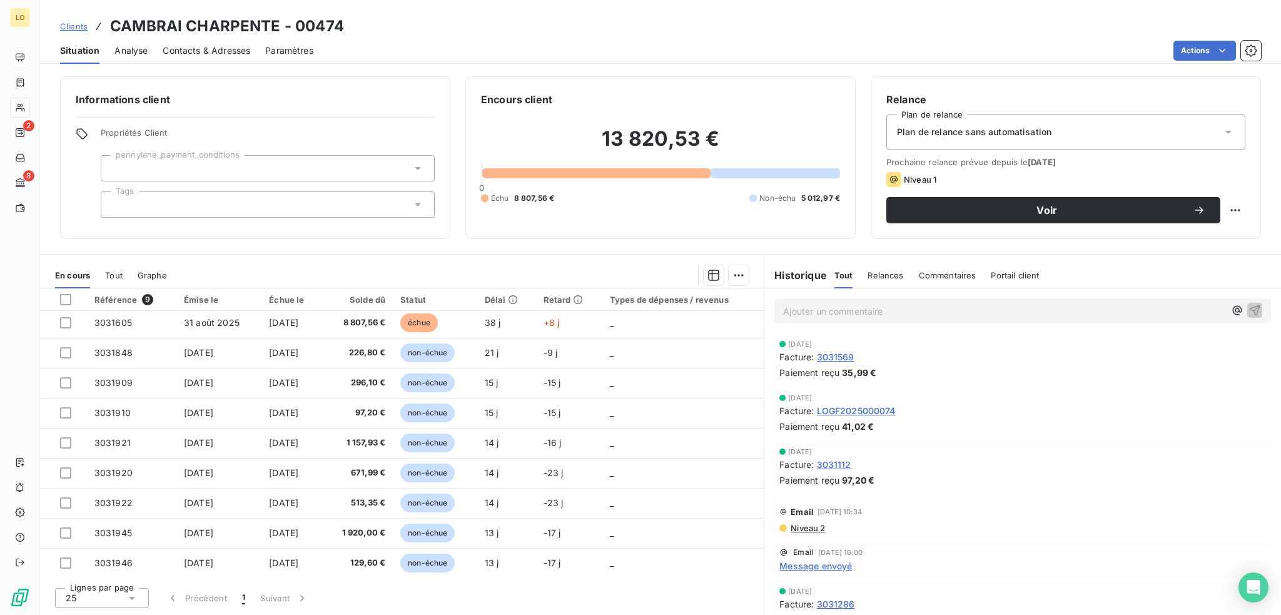
click at [840, 565] on span "Message envoyé" at bounding box center [816, 565] width 73 height 13
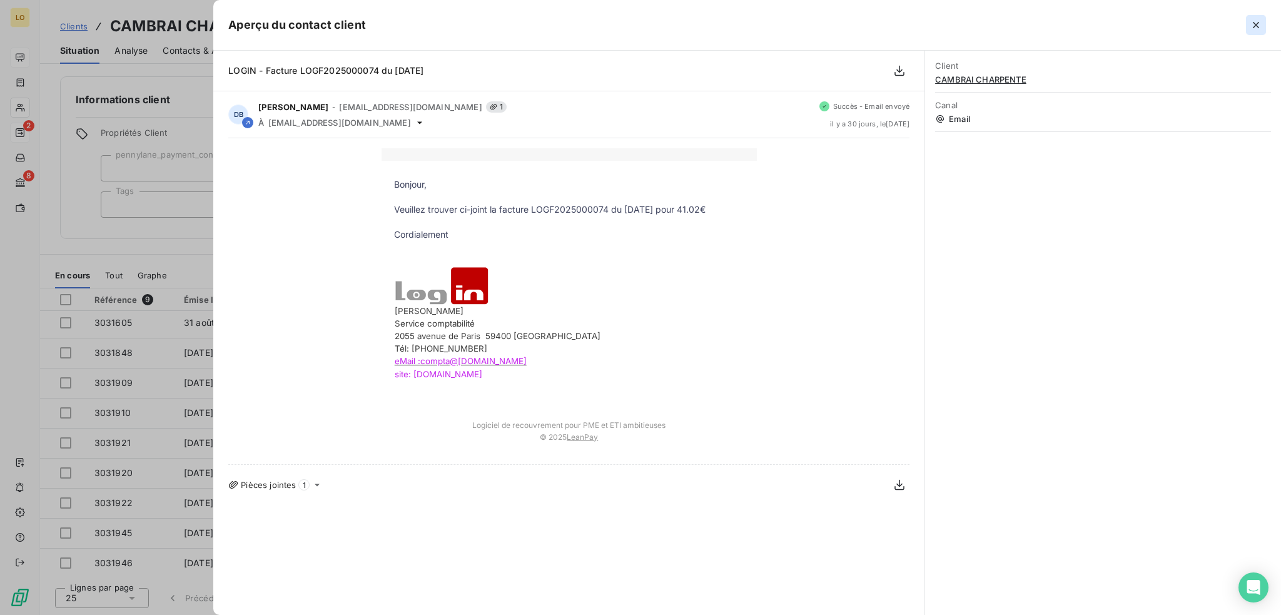
click at [1260, 24] on icon "button" at bounding box center [1256, 25] width 13 height 13
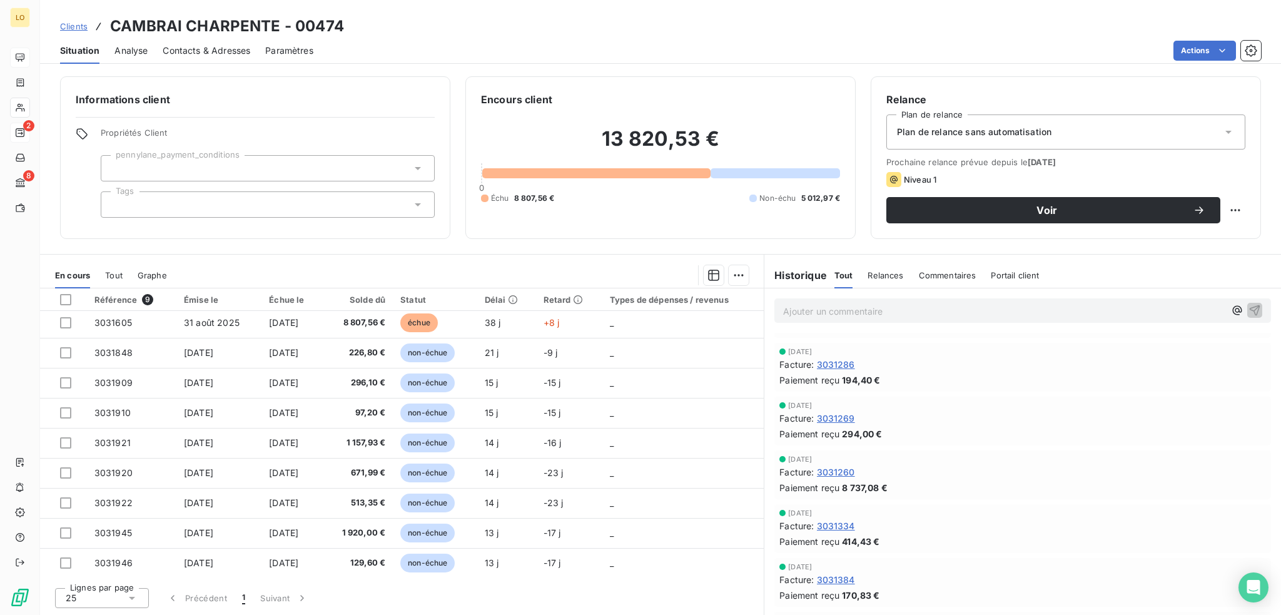
scroll to position [250, 0]
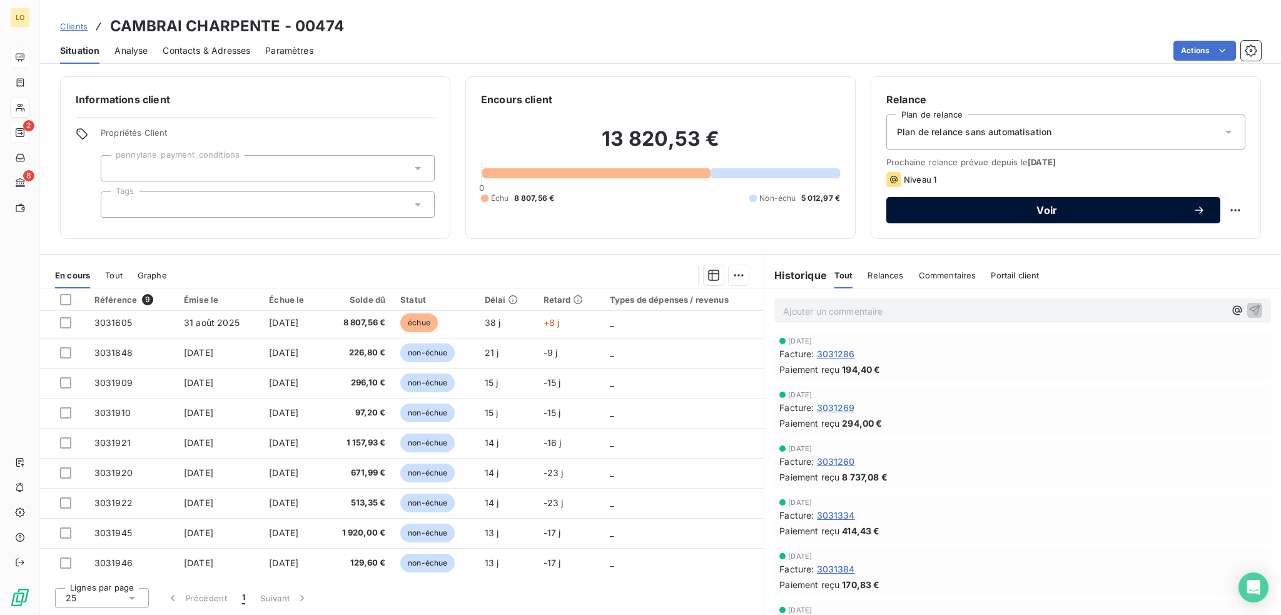
click at [963, 220] on button "Voir" at bounding box center [1054, 210] width 334 height 26
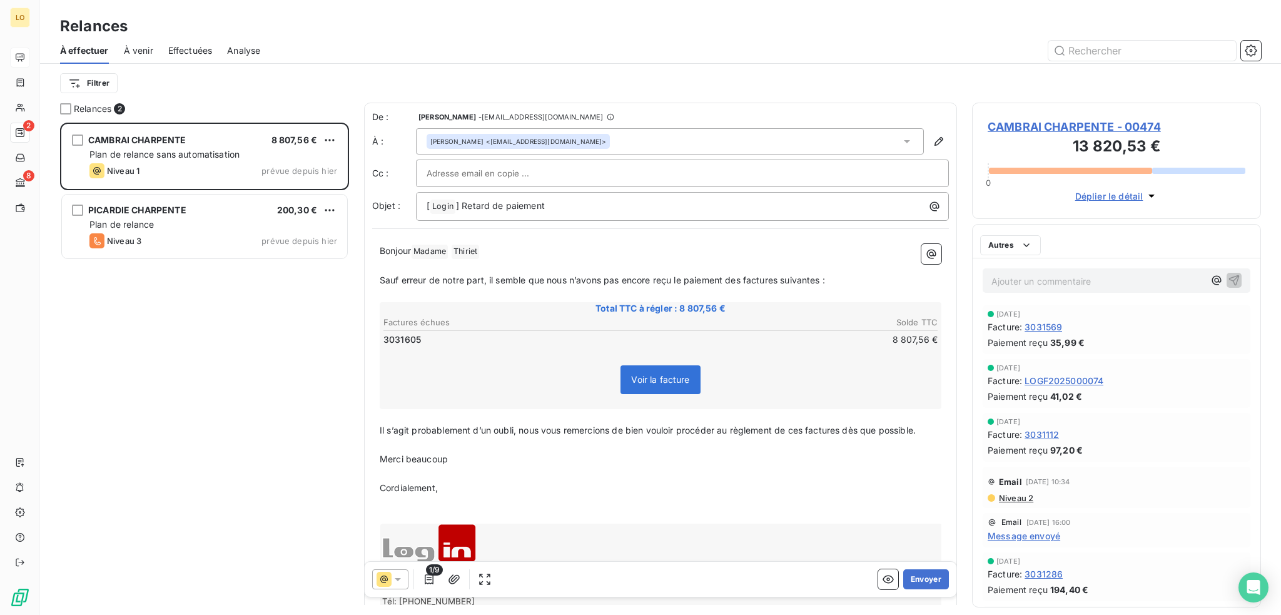
scroll to position [483, 279]
click at [397, 580] on icon at bounding box center [398, 579] width 6 height 3
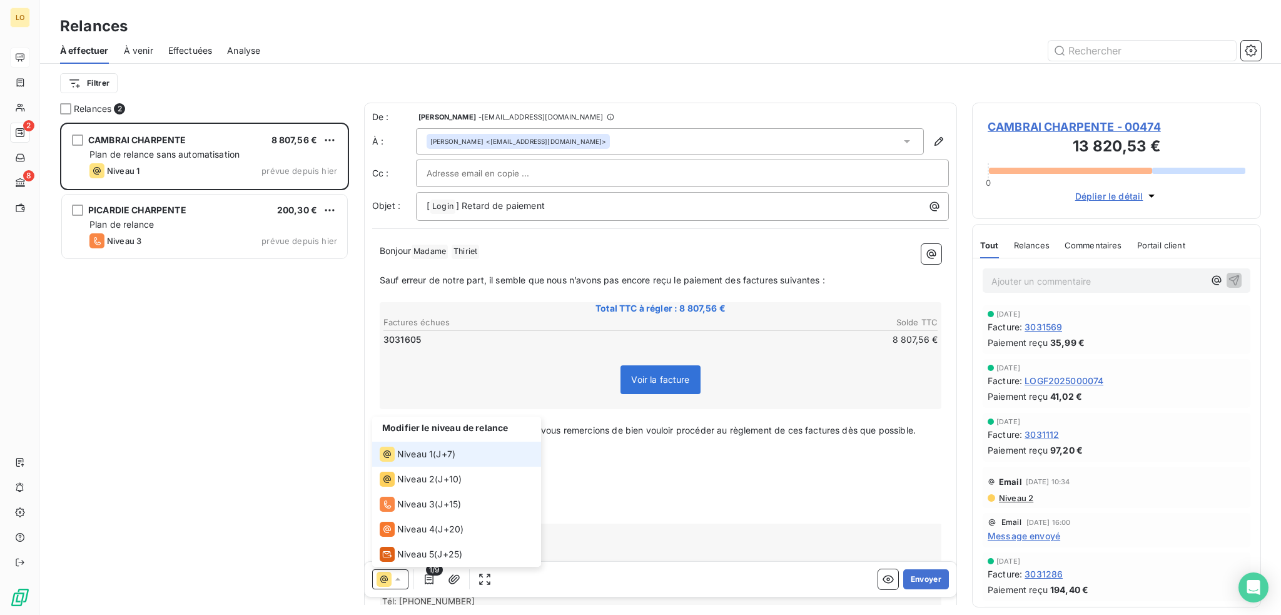
click at [410, 459] on span "Niveau 1" at bounding box center [415, 454] width 36 height 13
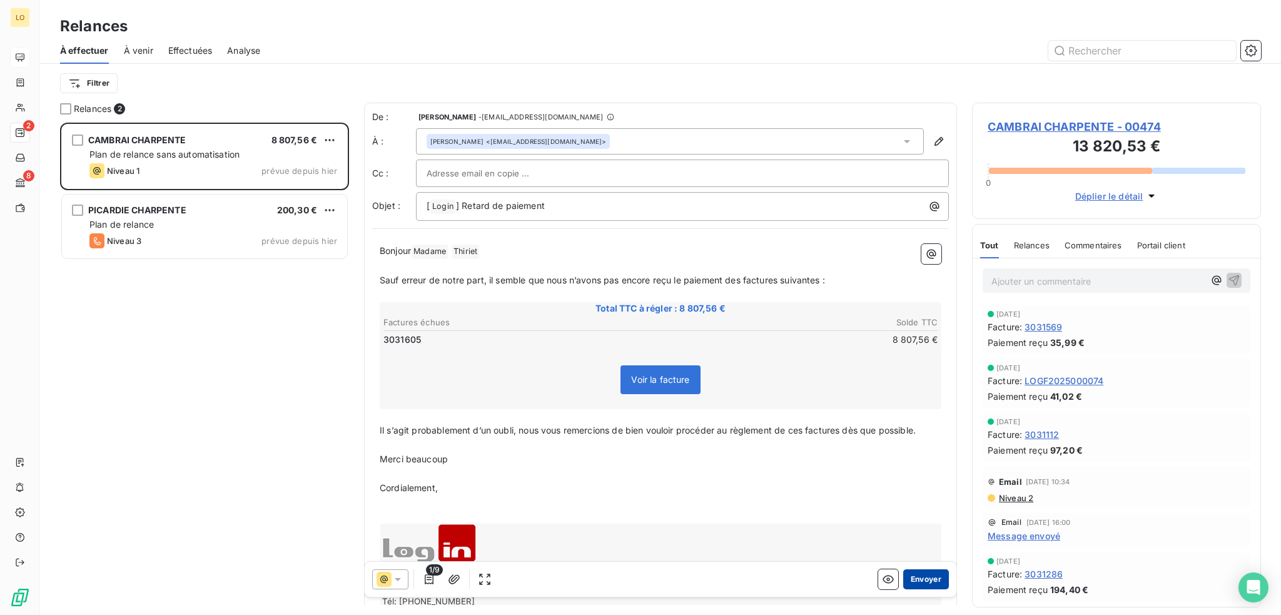
click at [928, 580] on button "Envoyer" at bounding box center [926, 579] width 46 height 20
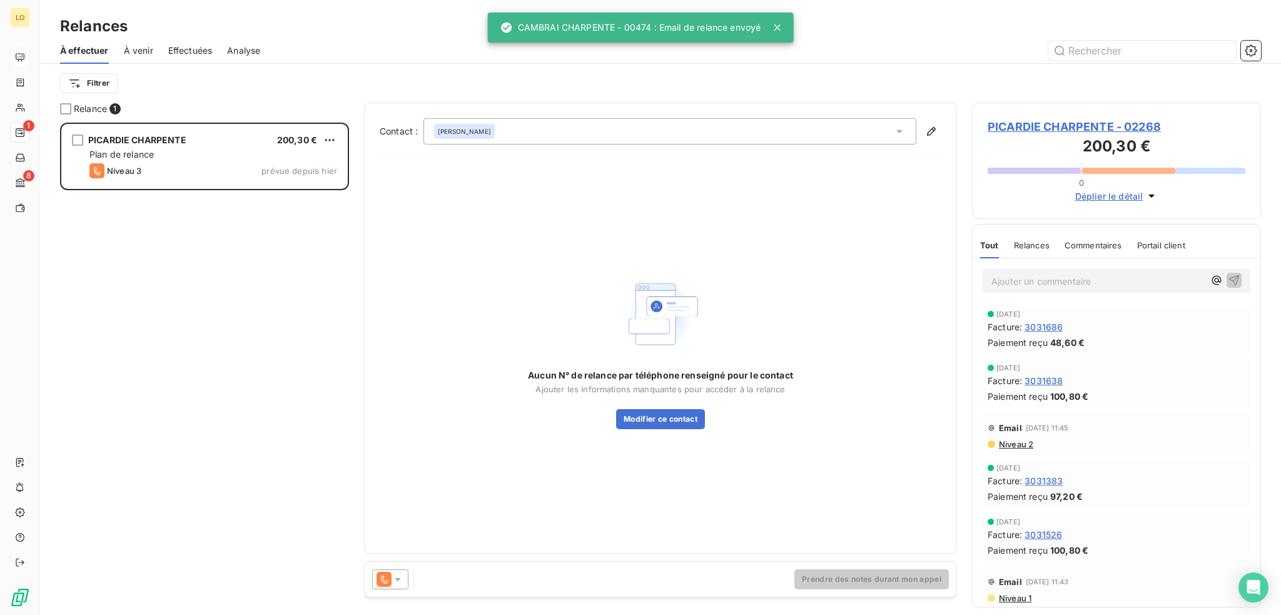
click at [1109, 129] on span "PICARDIE CHARPENTE - 02268" at bounding box center [1117, 126] width 258 height 17
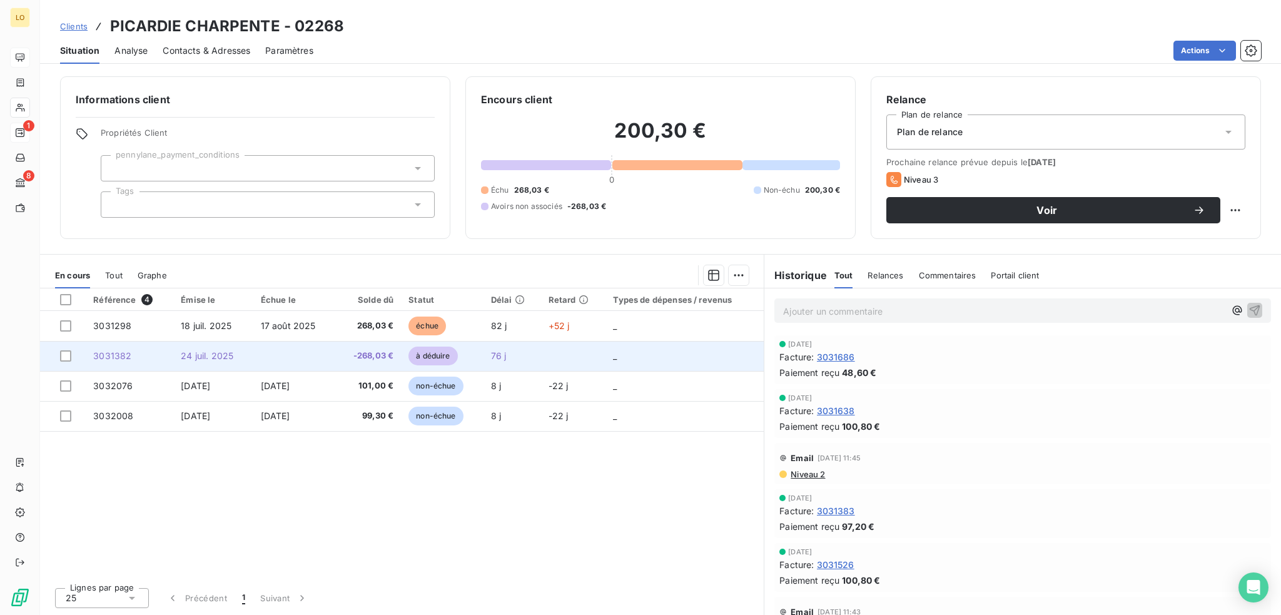
click at [430, 353] on span "à déduire" at bounding box center [433, 356] width 49 height 19
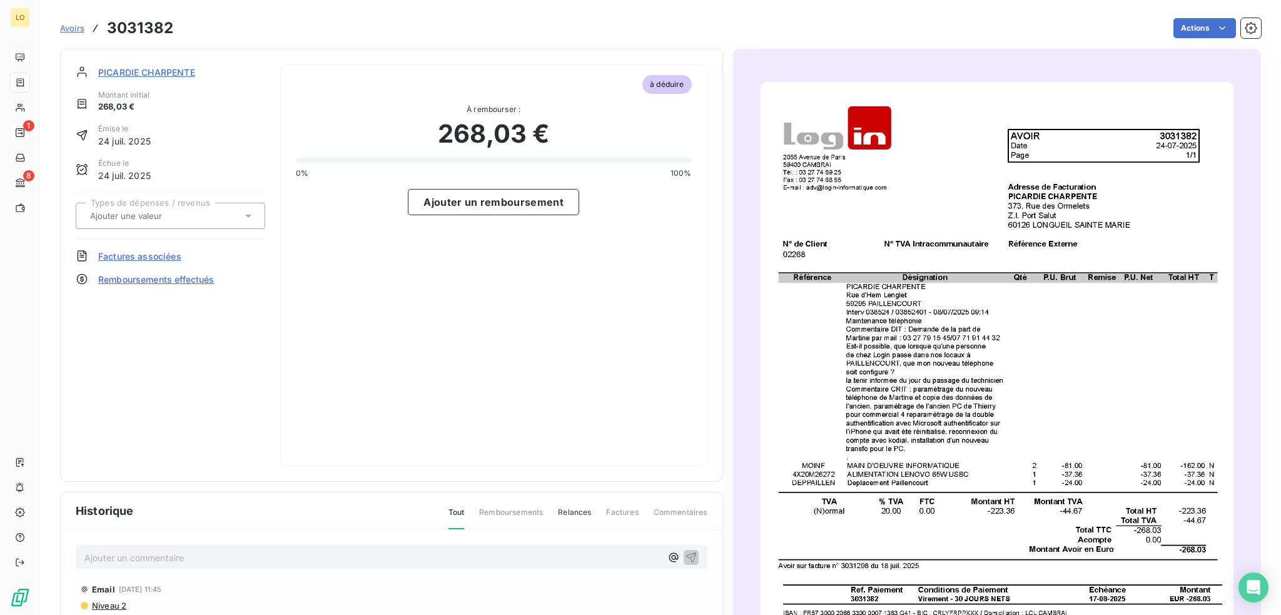
click at [178, 68] on span "PICARDIE CHARPENTE" at bounding box center [146, 72] width 97 height 13
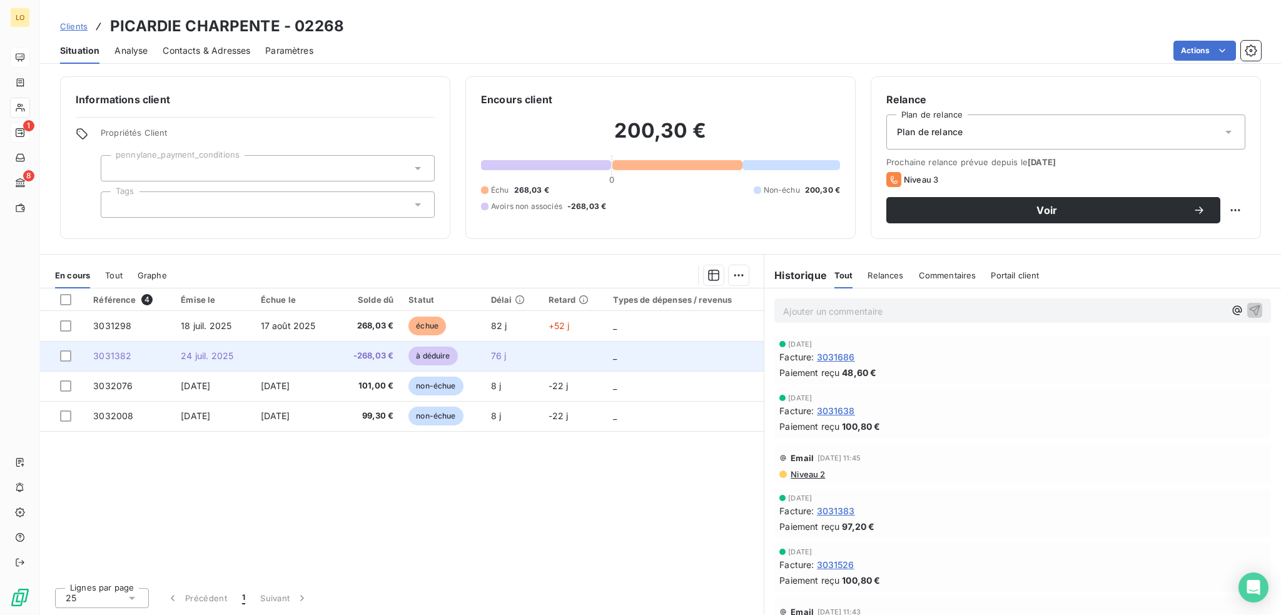
click at [442, 351] on span "à déduire" at bounding box center [433, 356] width 49 height 19
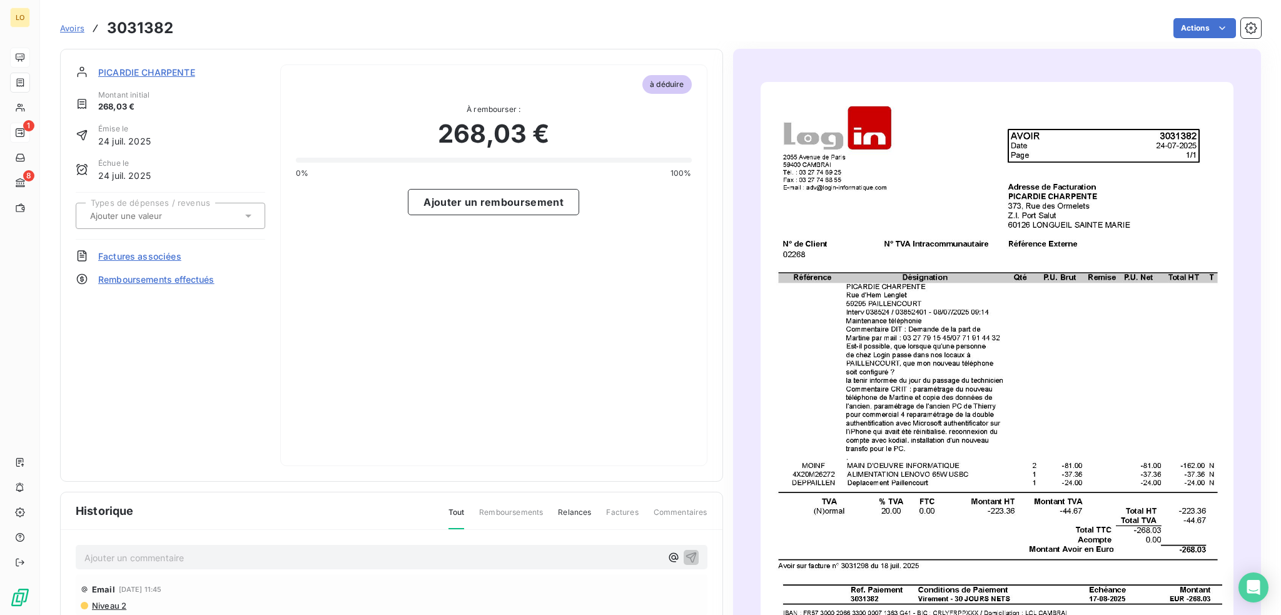
click at [158, 251] on span "Factures associées" at bounding box center [139, 256] width 83 height 13
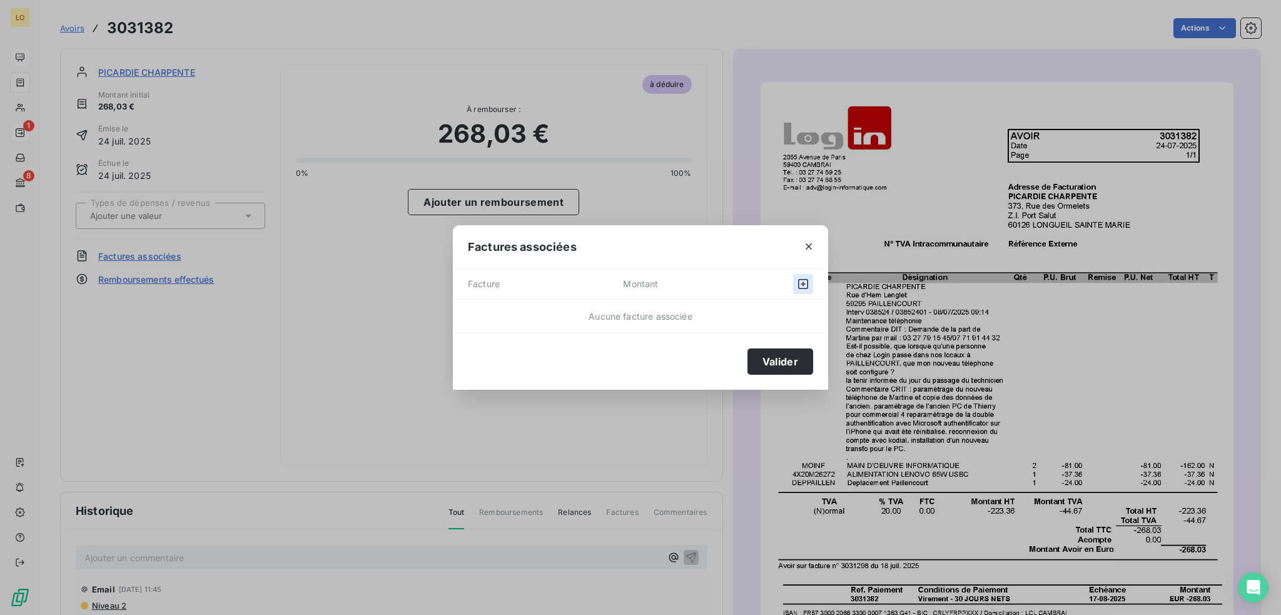
click at [799, 284] on icon "button" at bounding box center [803, 284] width 13 height 13
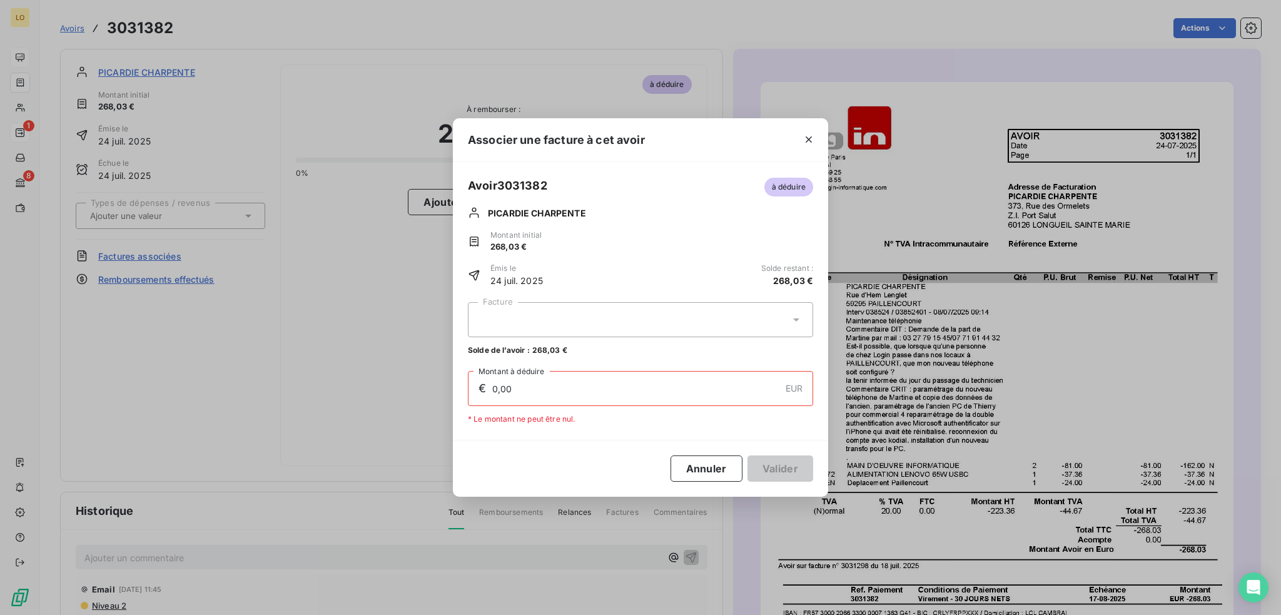
click at [794, 321] on icon at bounding box center [796, 319] width 13 height 13
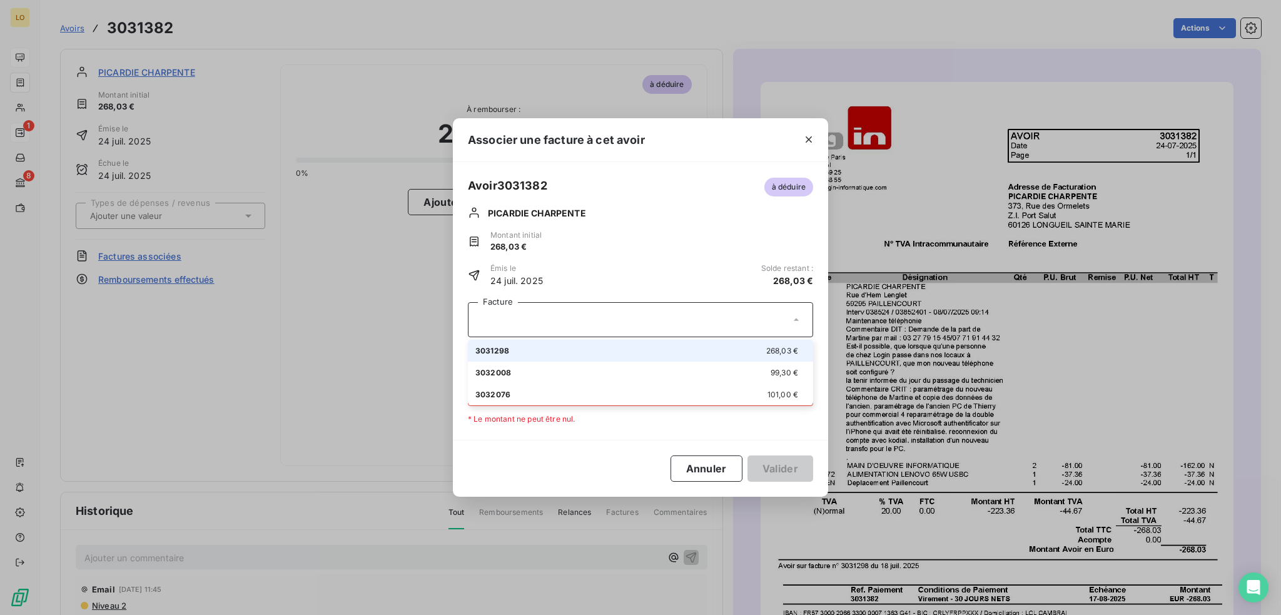
click at [497, 353] on span "3031298" at bounding box center [492, 350] width 34 height 9
type input "268,03"
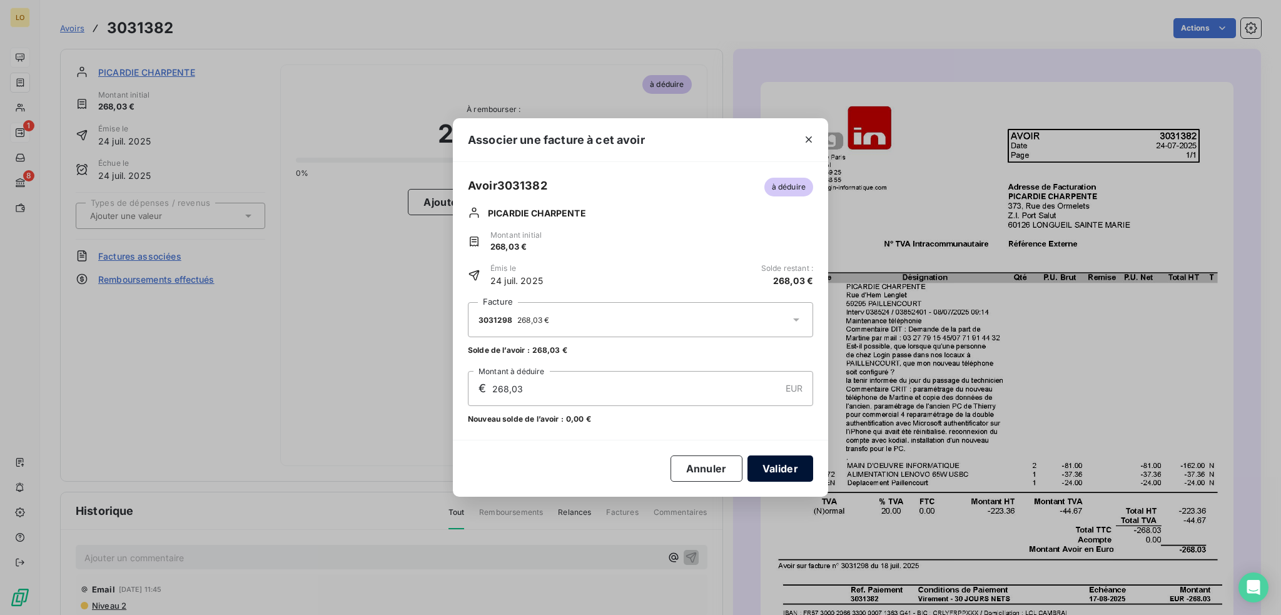
click at [767, 472] on button "Valider" at bounding box center [781, 468] width 66 height 26
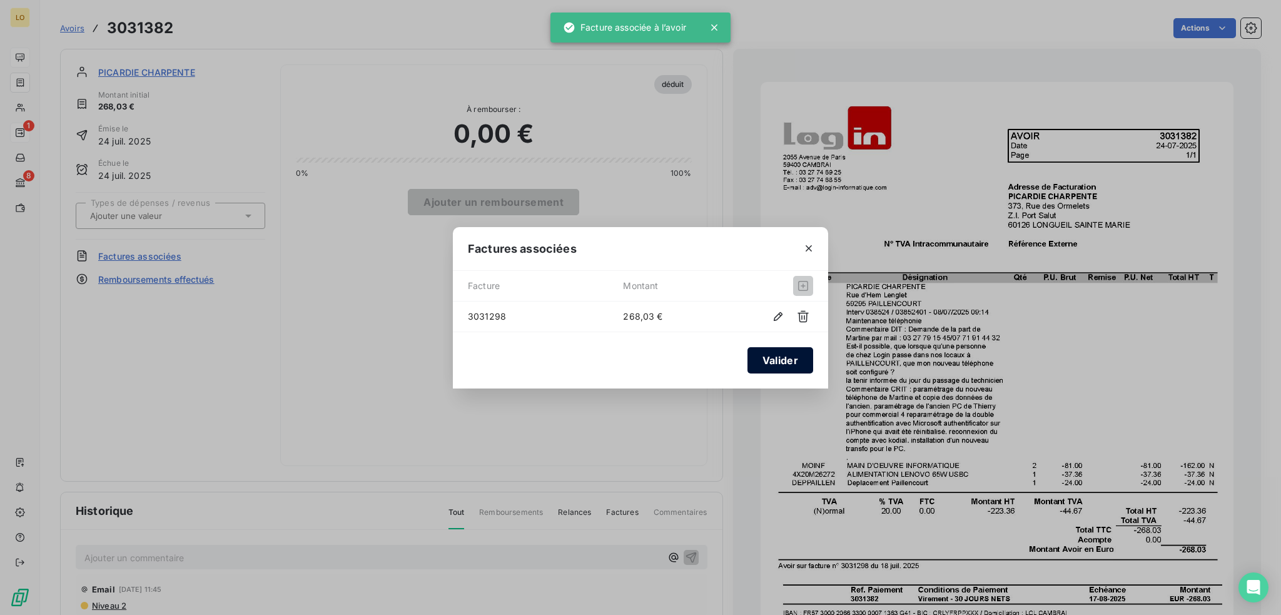
click at [781, 362] on button "Valider" at bounding box center [781, 360] width 66 height 26
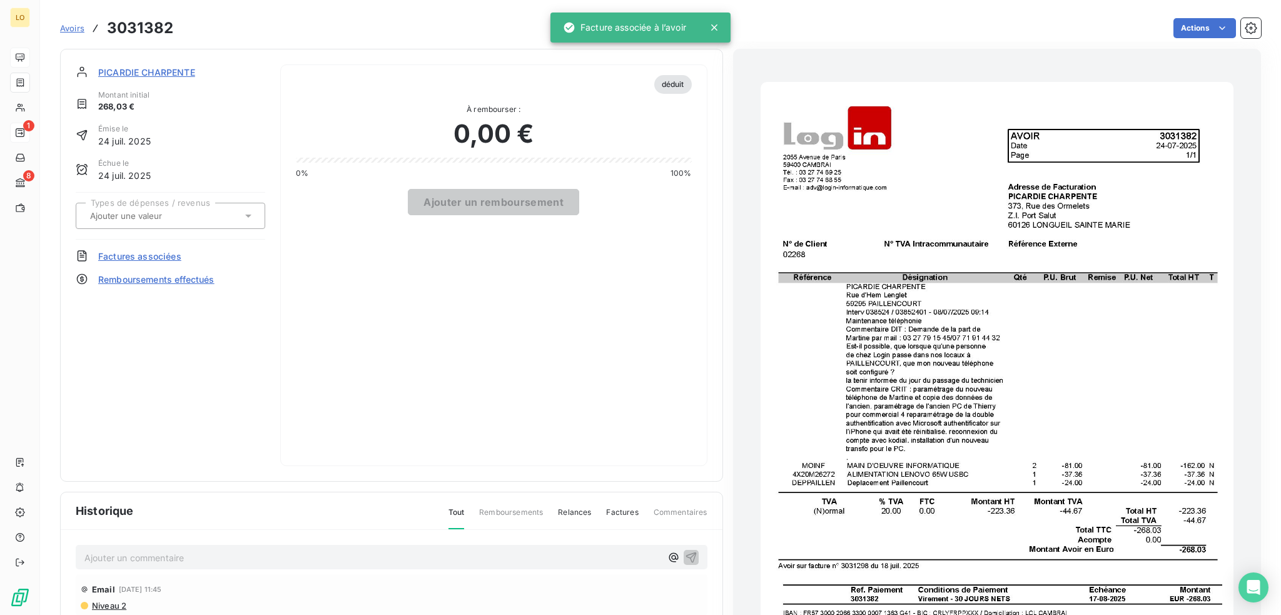
click at [166, 69] on span "PICARDIE CHARPENTE" at bounding box center [146, 72] width 97 height 13
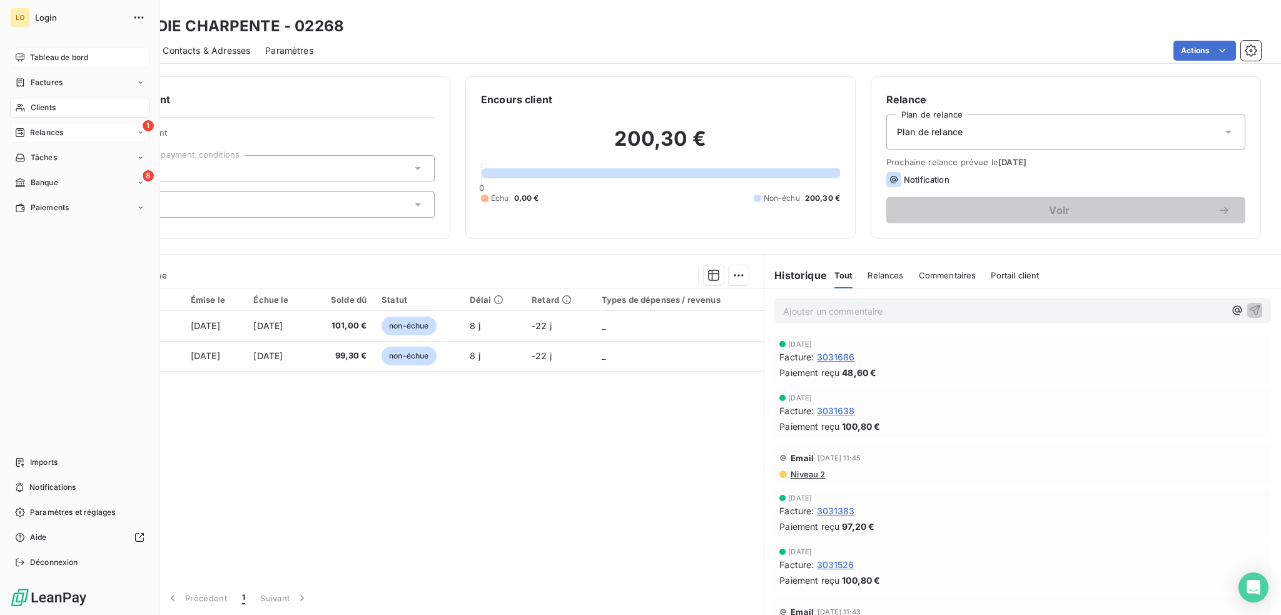
click at [44, 132] on span "Relances" at bounding box center [46, 132] width 33 height 11
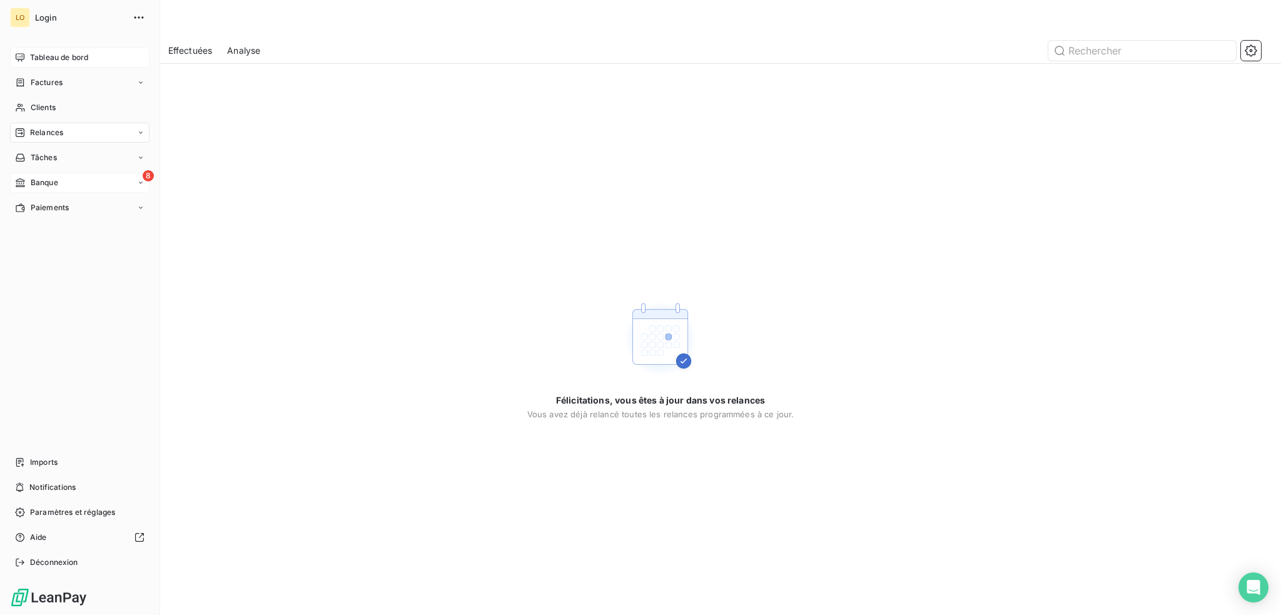
click at [44, 183] on span "Banque" at bounding box center [45, 182] width 28 height 11
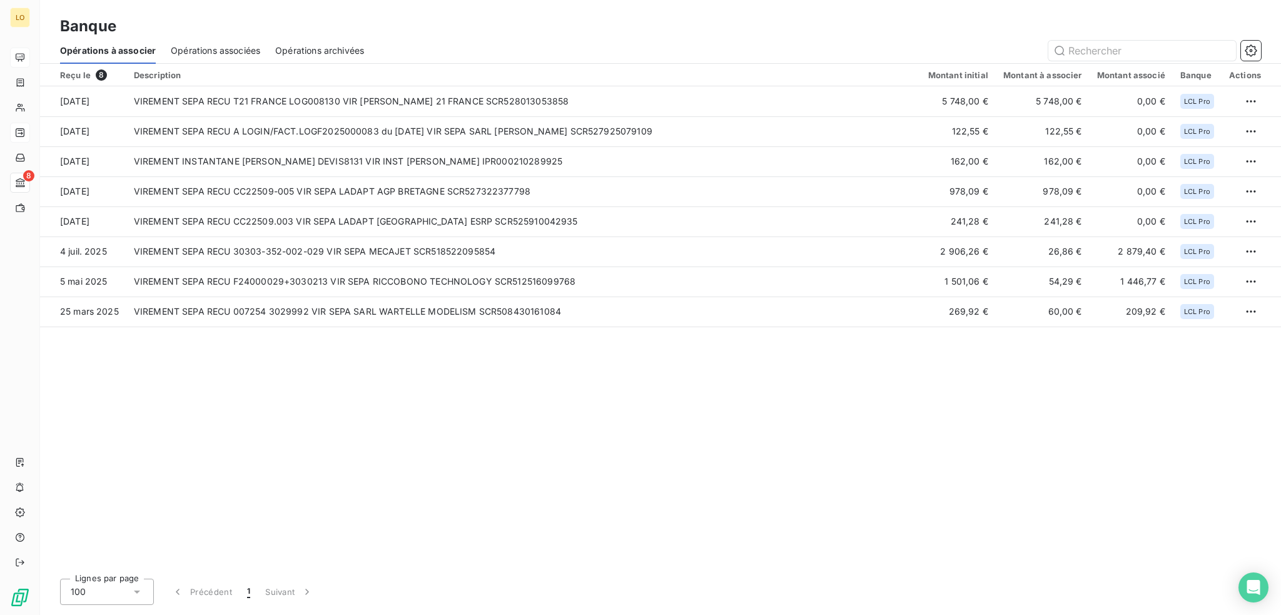
click at [209, 49] on span "Opérations associées" at bounding box center [215, 50] width 89 height 13
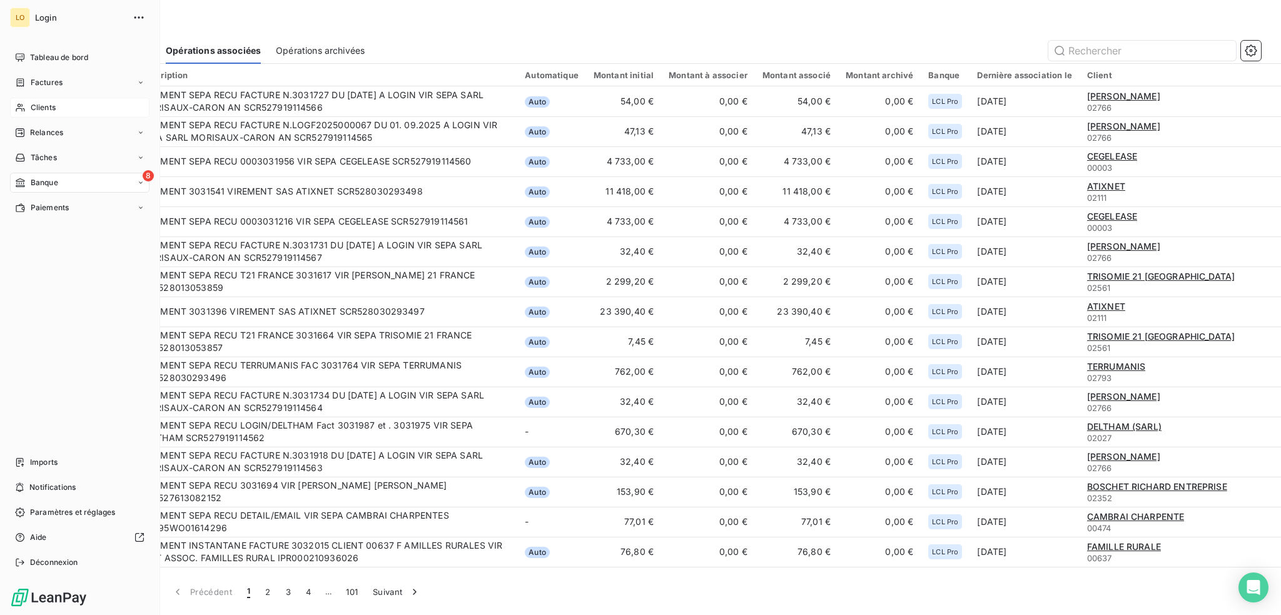
click at [35, 106] on span "Clients" at bounding box center [43, 107] width 25 height 11
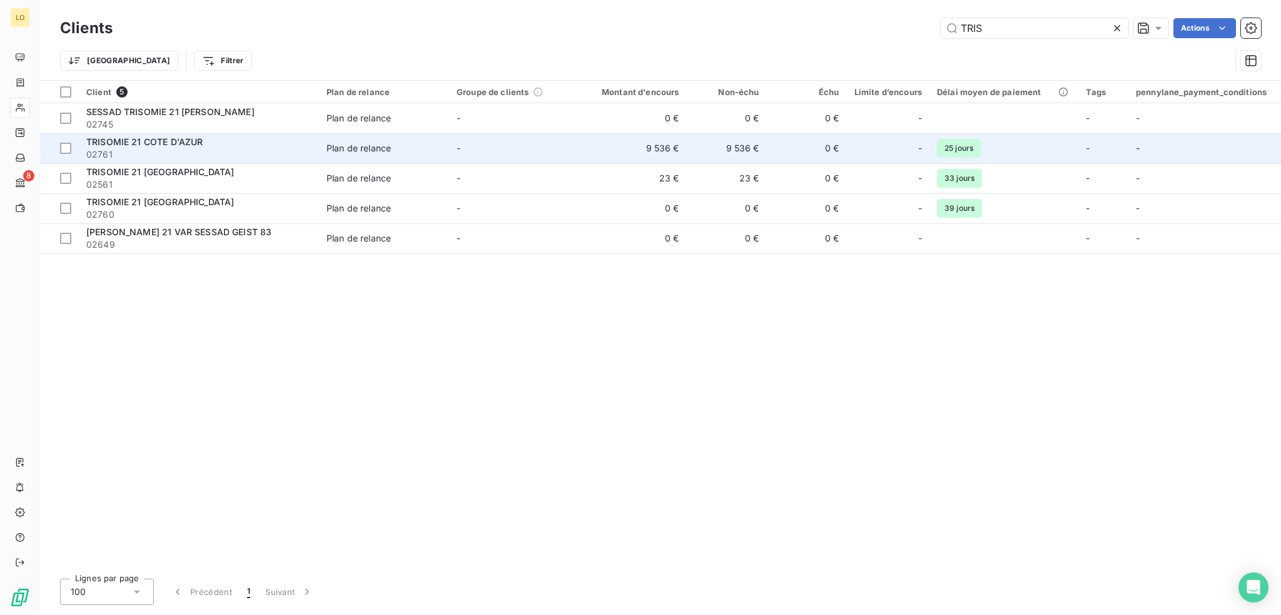
type input "TRIS"
click at [209, 150] on span "02761" at bounding box center [198, 154] width 225 height 13
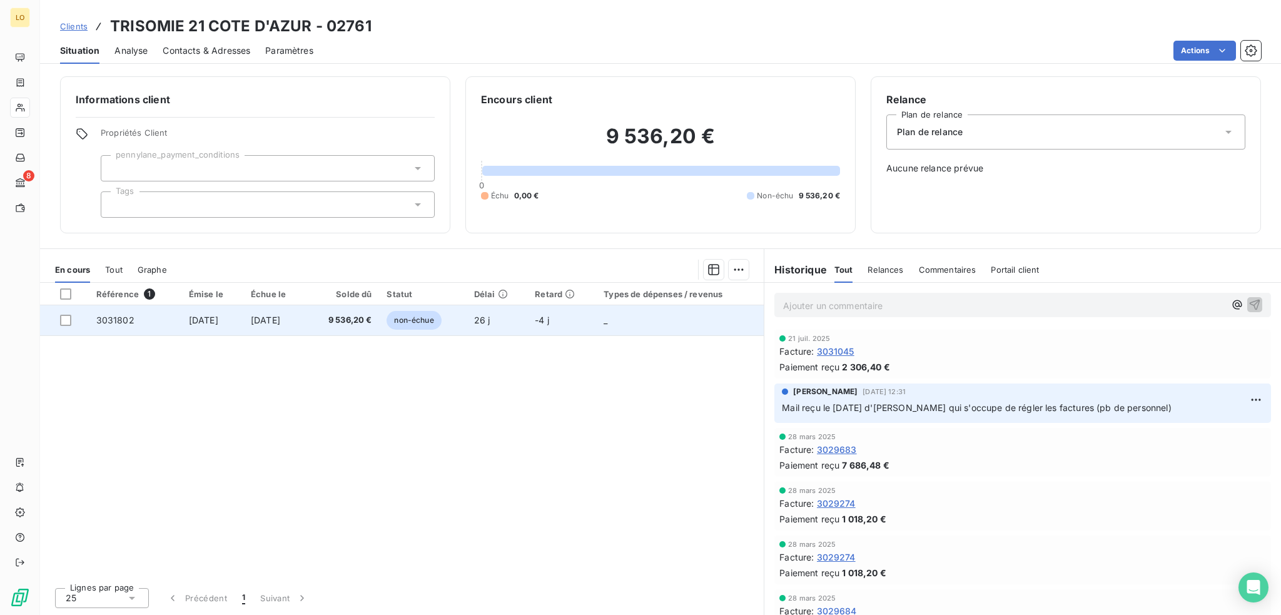
click at [441, 324] on span "non-échue" at bounding box center [414, 320] width 54 height 19
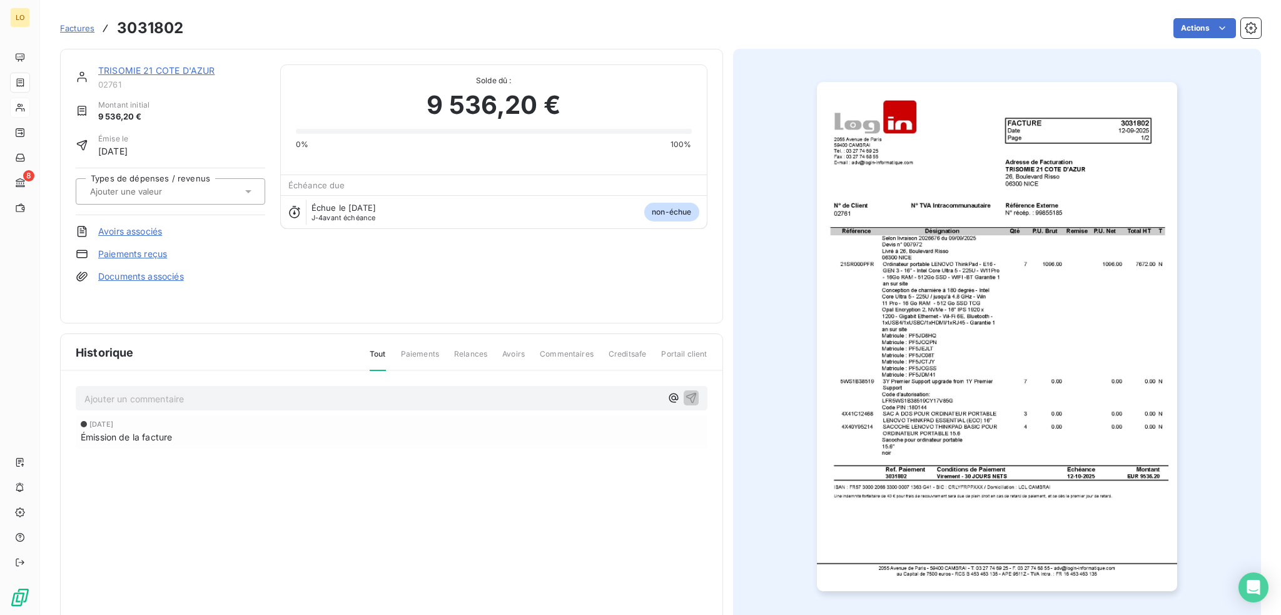
click at [153, 68] on link "TRISOMIE 21 COTE D'AZUR" at bounding box center [156, 70] width 116 height 11
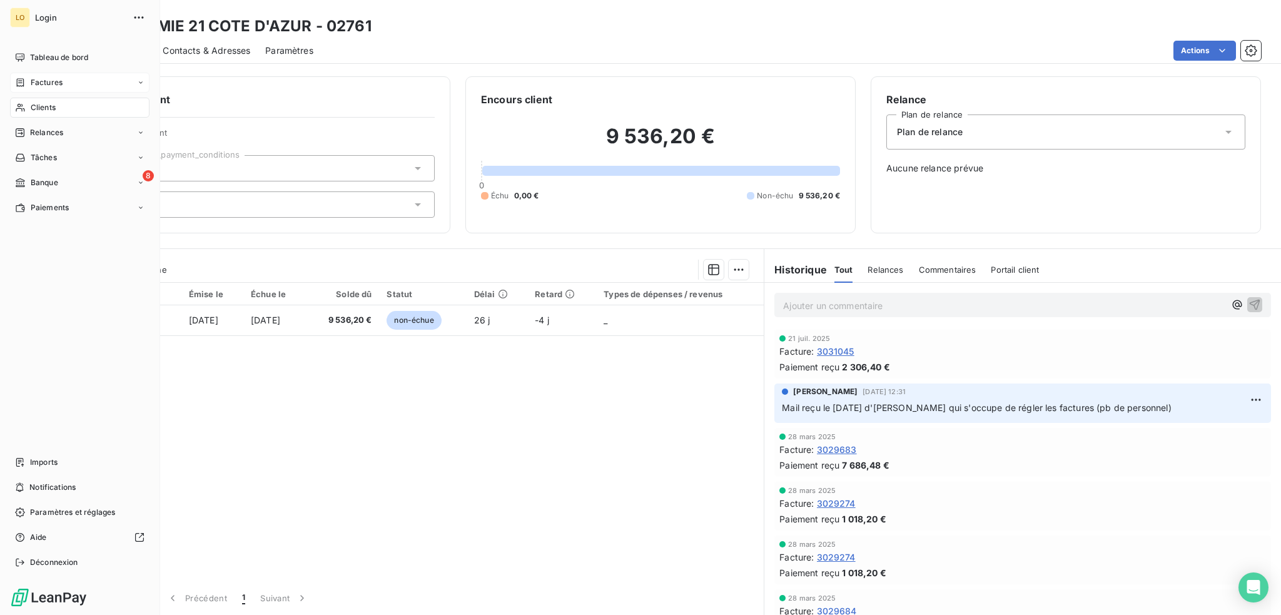
click at [48, 81] on span "Factures" at bounding box center [47, 82] width 32 height 11
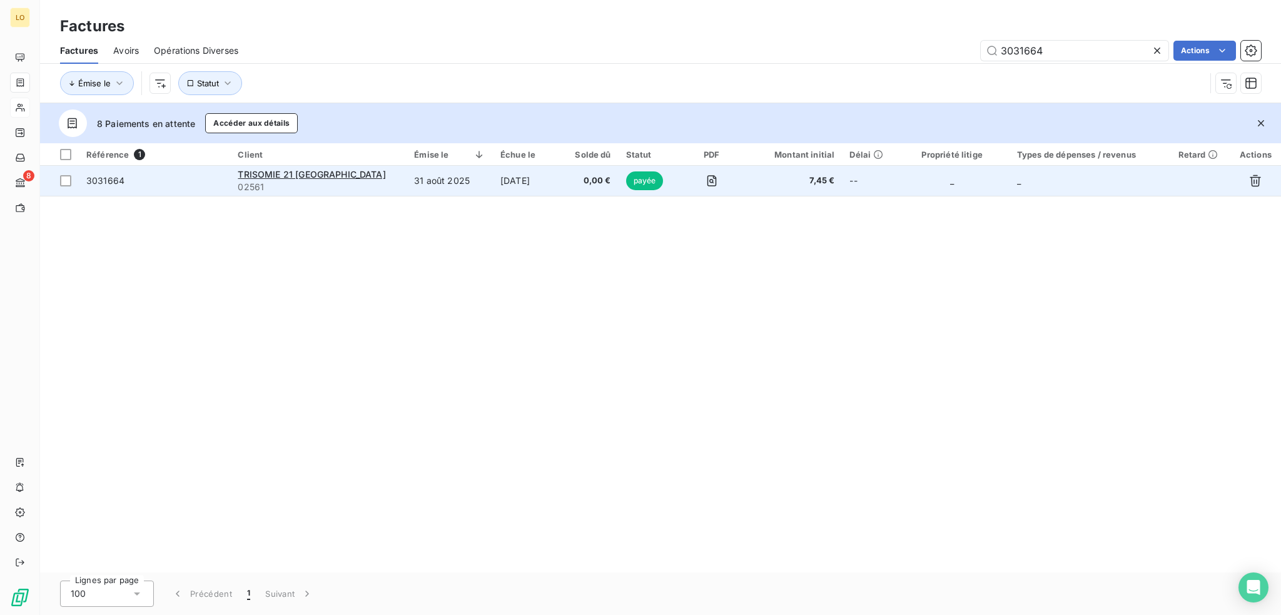
type input "3031664"
click at [221, 182] on span "3031664" at bounding box center [154, 181] width 136 height 13
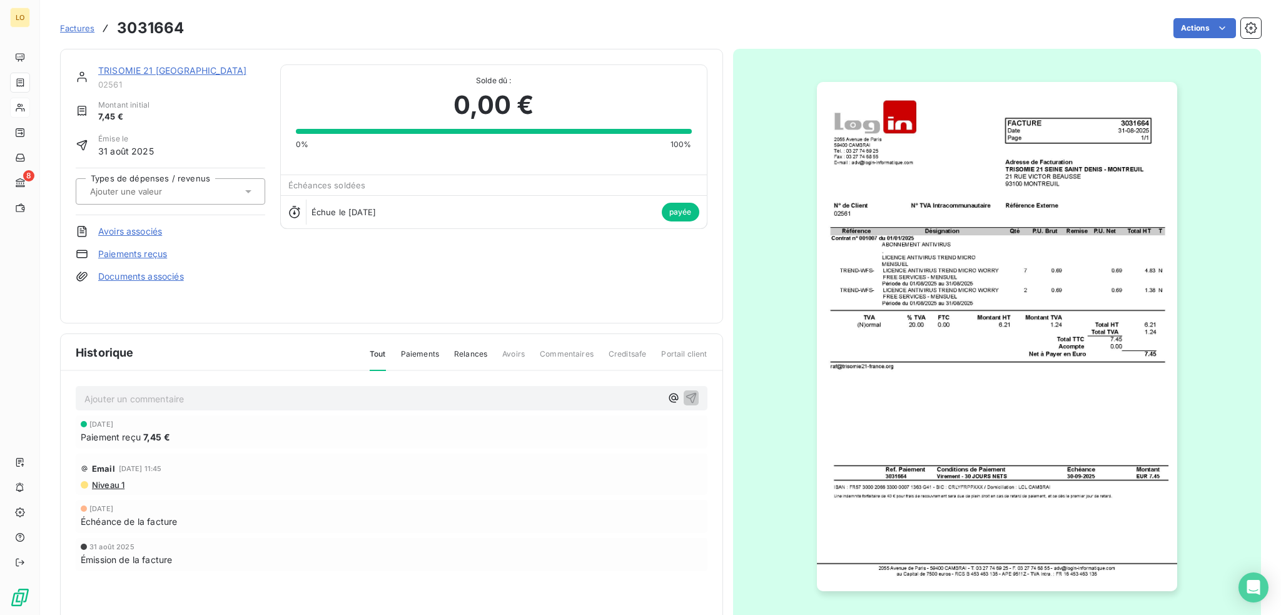
click at [175, 71] on link "TRISOMIE 21 [GEOGRAPHIC_DATA]" at bounding box center [172, 70] width 148 height 11
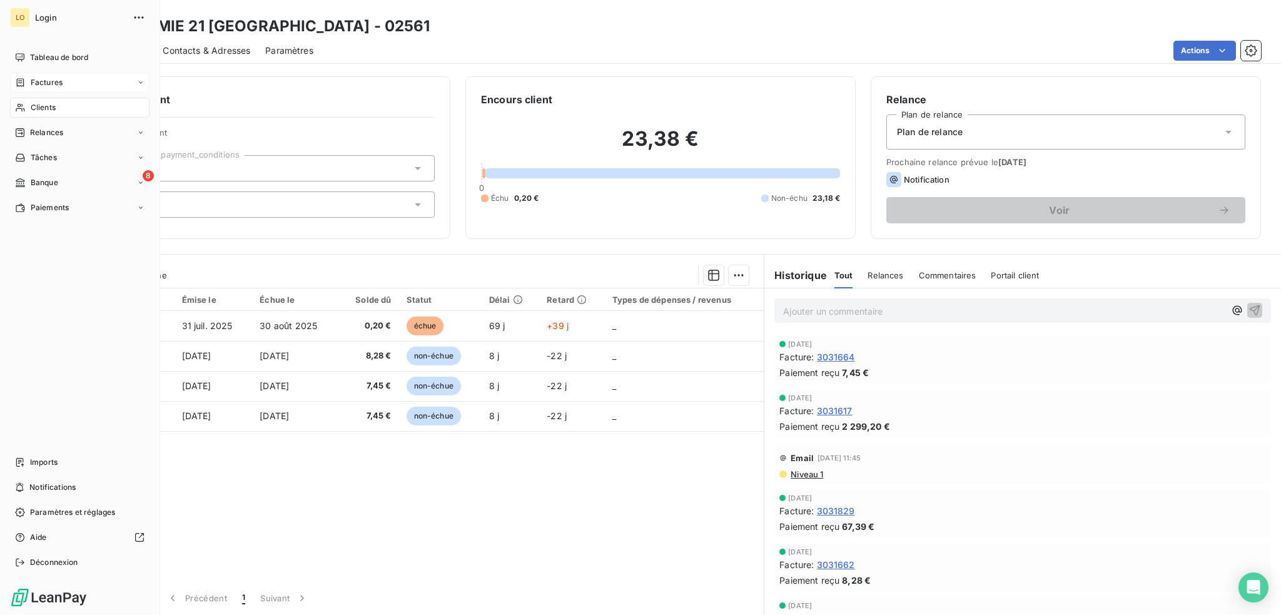
click at [42, 78] on span "Factures" at bounding box center [47, 82] width 32 height 11
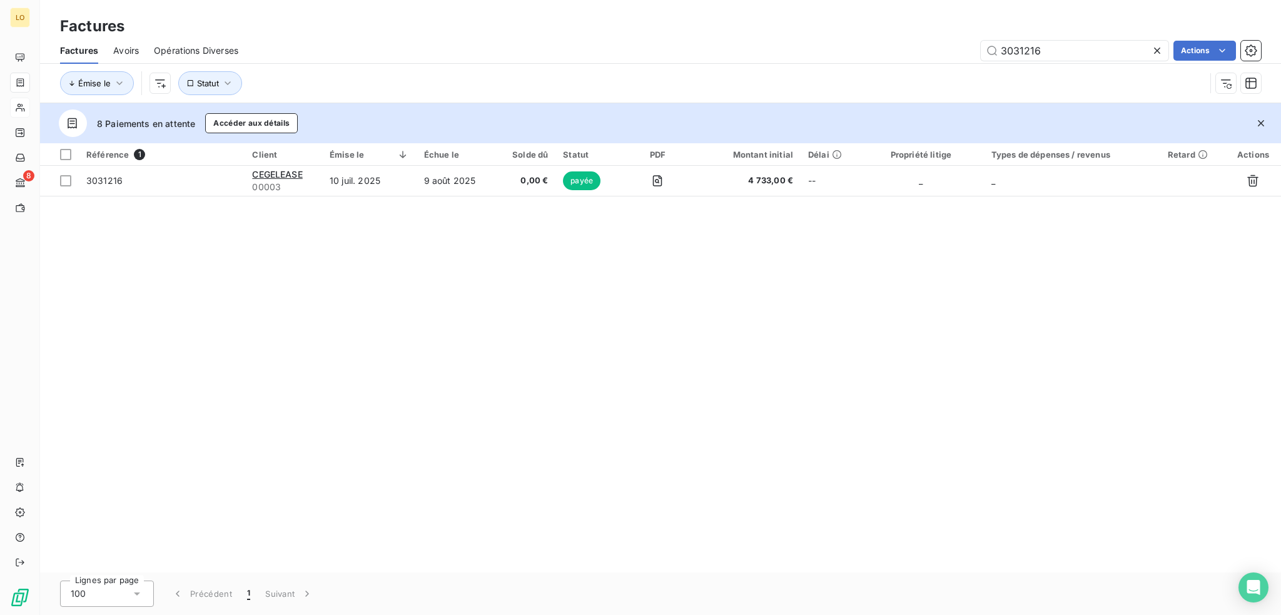
type input "3031216"
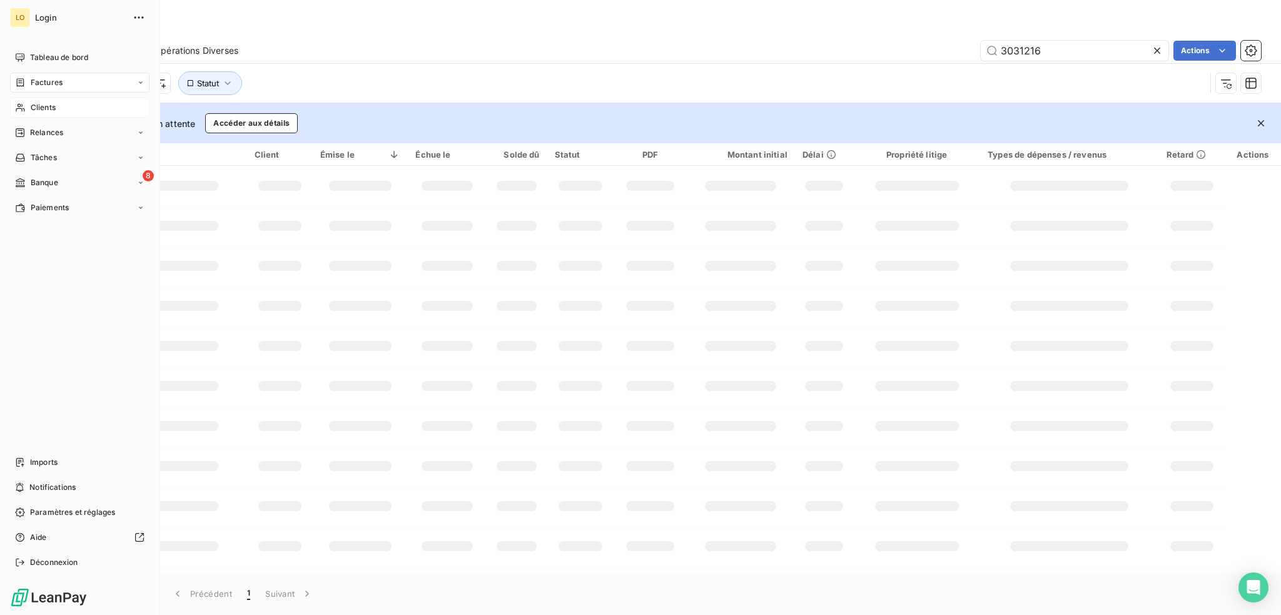
click at [45, 104] on span "Clients" at bounding box center [43, 107] width 25 height 11
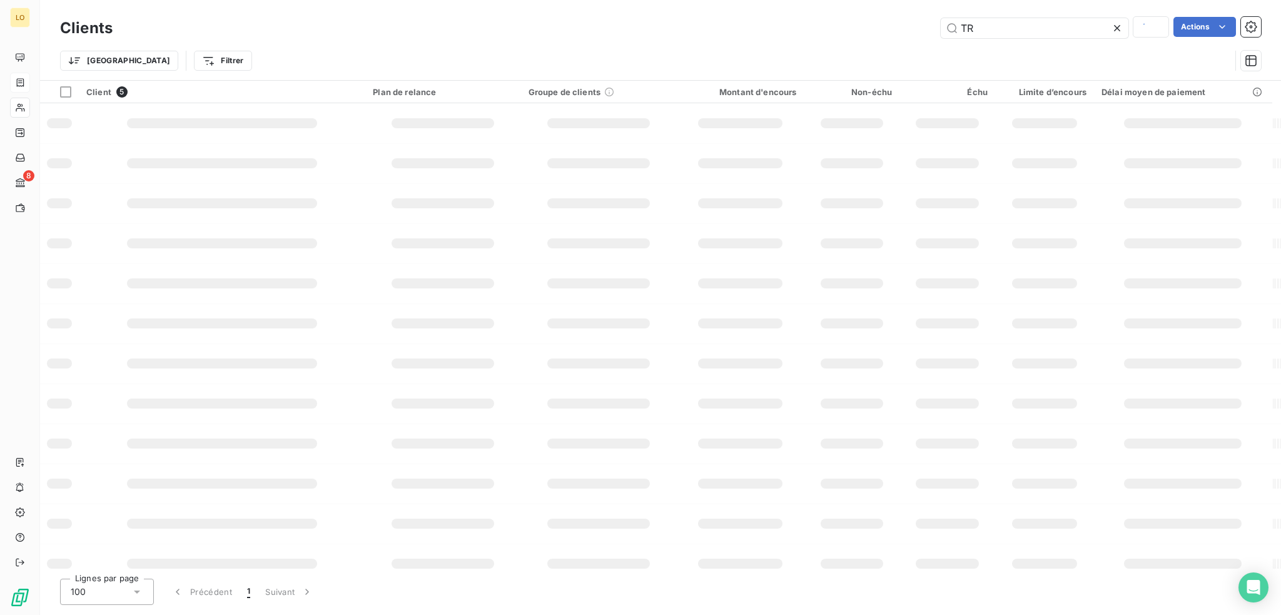
type input "T"
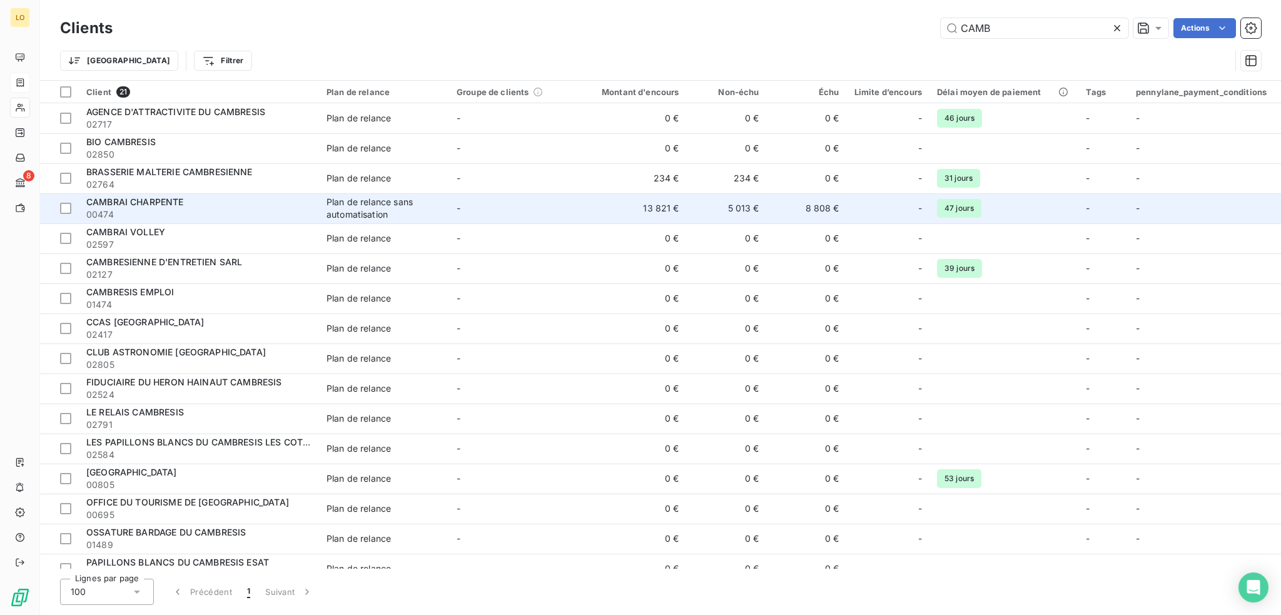
type input "CAMB"
click at [178, 206] on span "CAMBRAI CHARPENTE" at bounding box center [135, 201] width 98 height 11
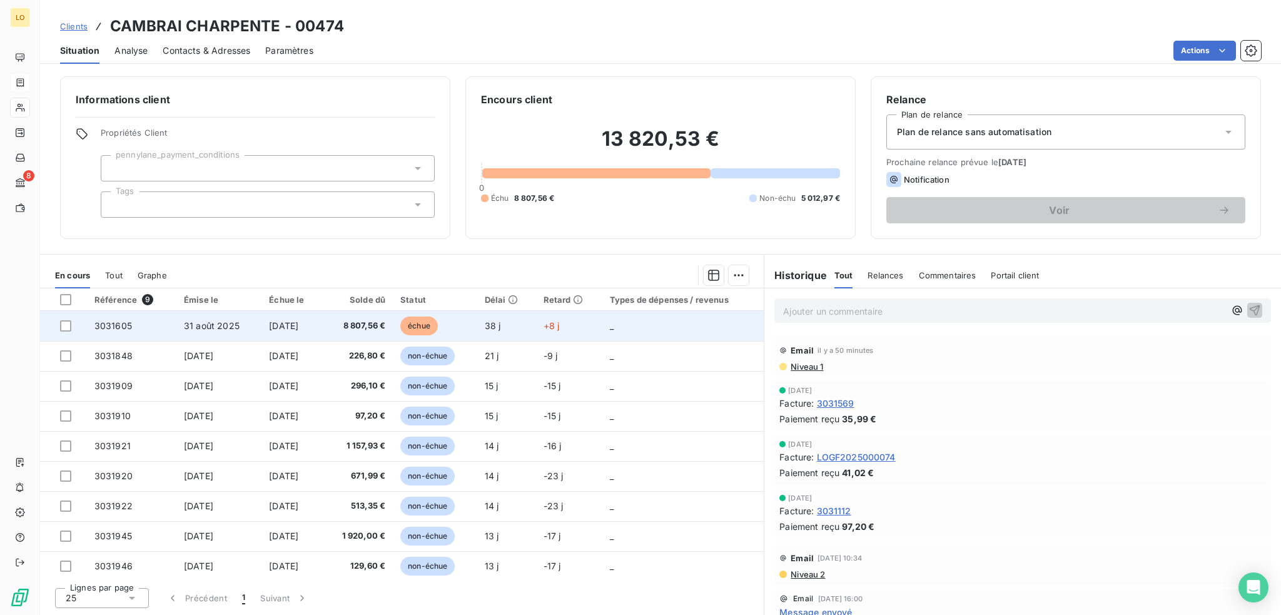
click at [430, 324] on span "échue" at bounding box center [419, 326] width 38 height 19
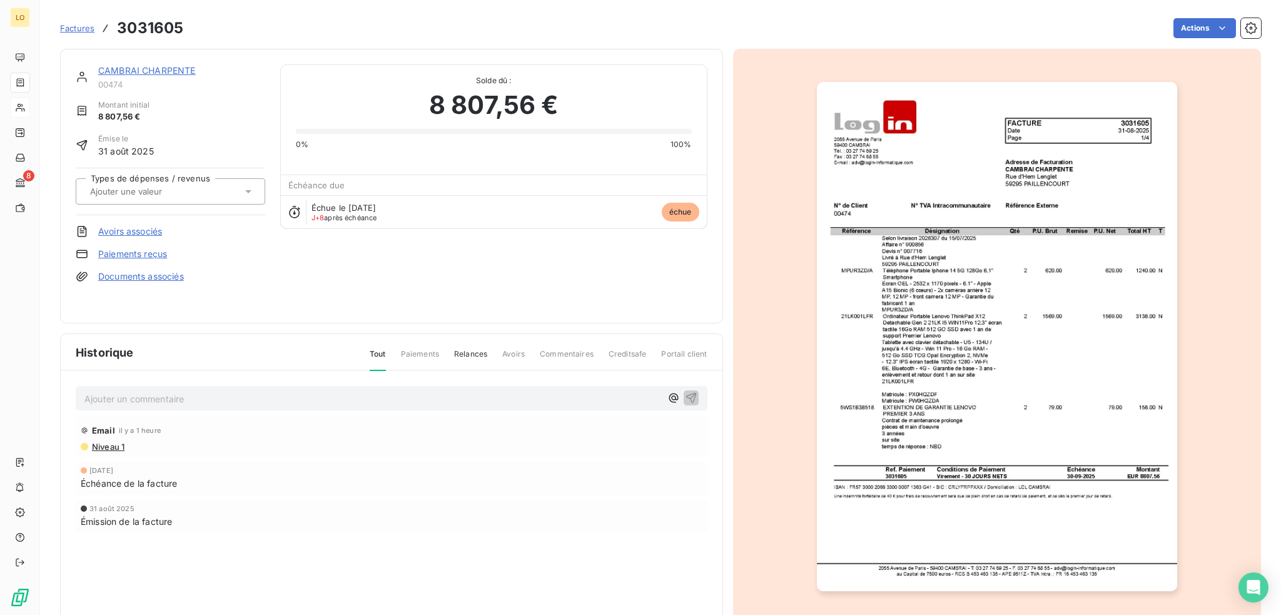
click at [178, 69] on link "CAMBRAI CHARPENTE" at bounding box center [147, 70] width 98 height 11
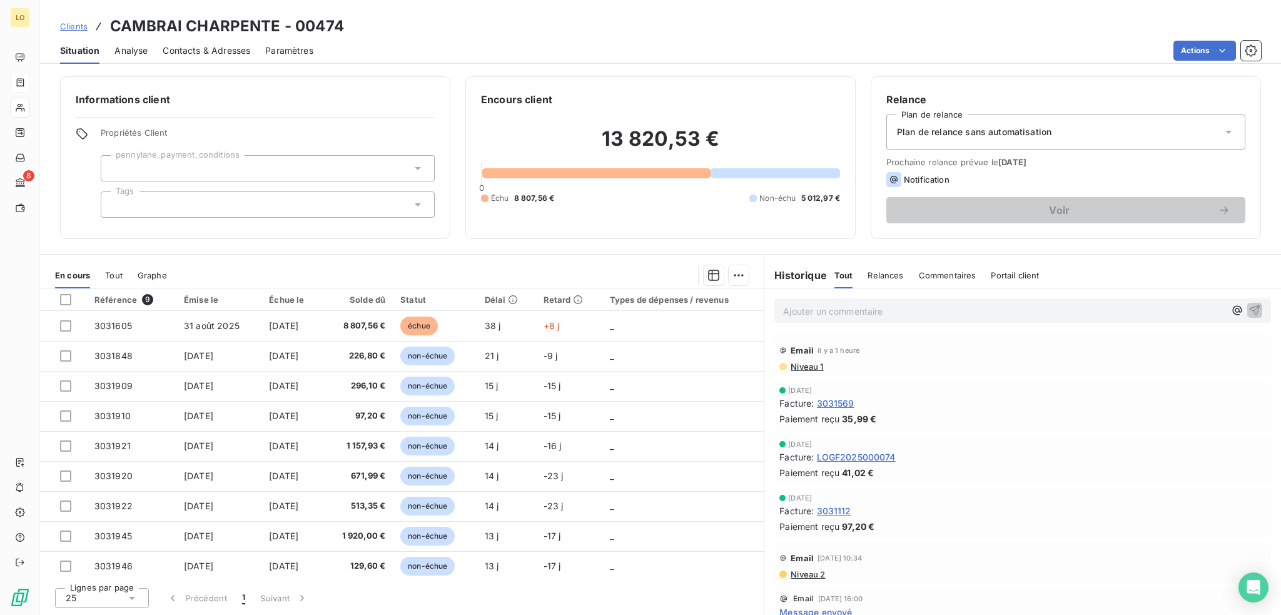
click at [899, 312] on p "Ajouter un commentaire ﻿" at bounding box center [1004, 311] width 442 height 16
click at [1250, 312] on icon "button" at bounding box center [1255, 310] width 11 height 11
